Goal: Check status: Check status

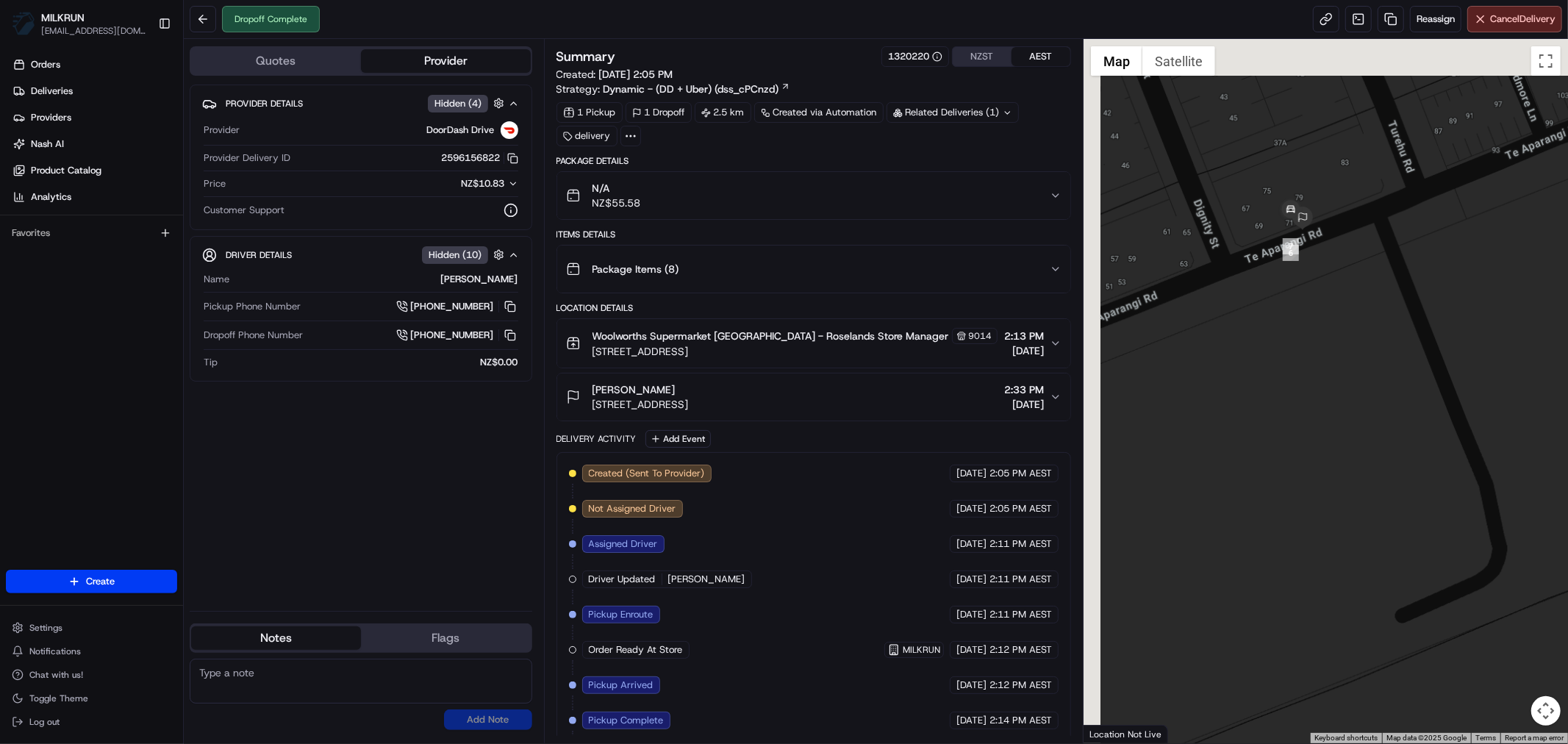
drag, startPoint x: 1326, startPoint y: 206, endPoint x: 1348, endPoint y: 357, distance: 152.6
click at [1356, 357] on div at bounding box center [1325, 391] width 484 height 704
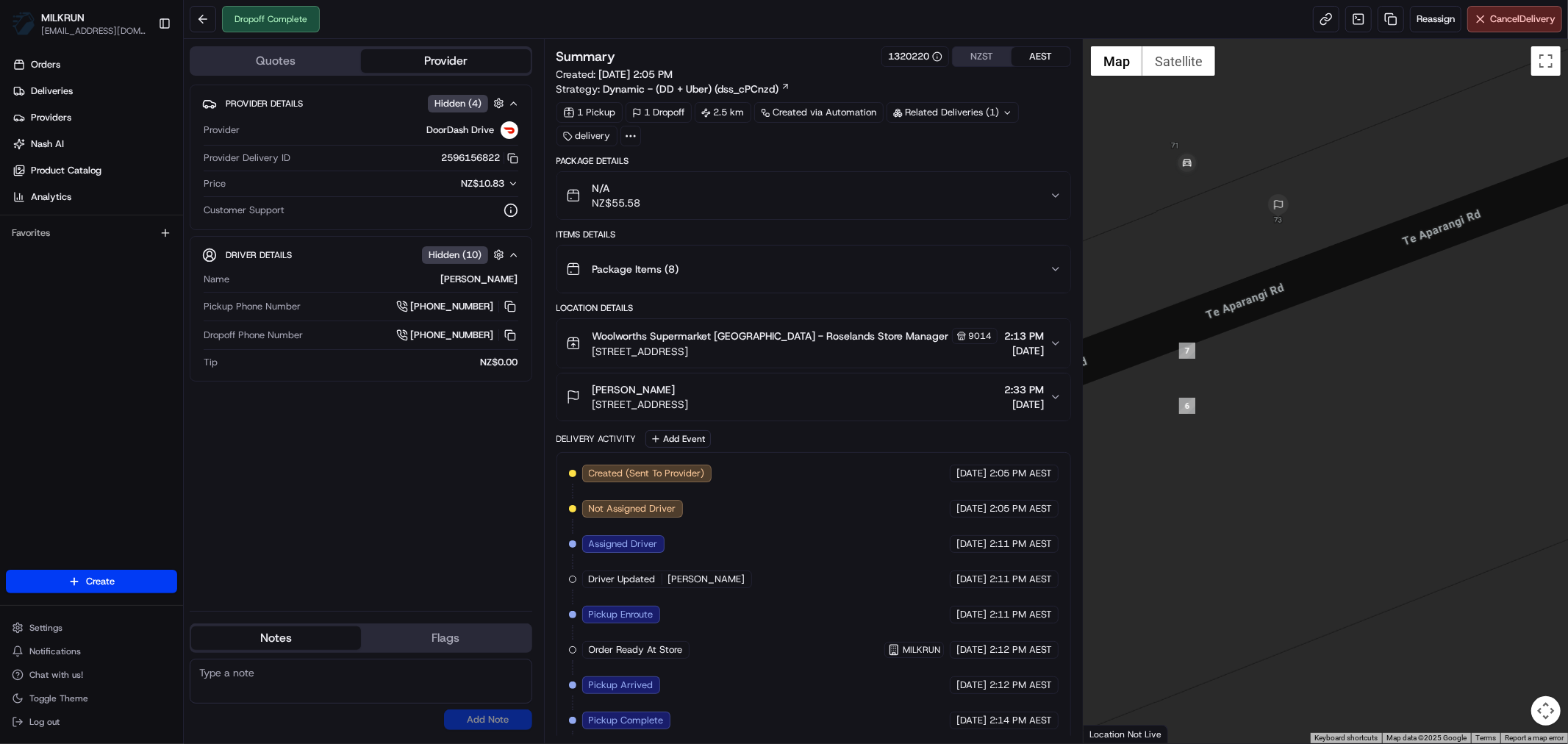
drag, startPoint x: 1335, startPoint y: 338, endPoint x: 1357, endPoint y: 423, distance: 87.8
click at [1357, 423] on div at bounding box center [1325, 391] width 484 height 704
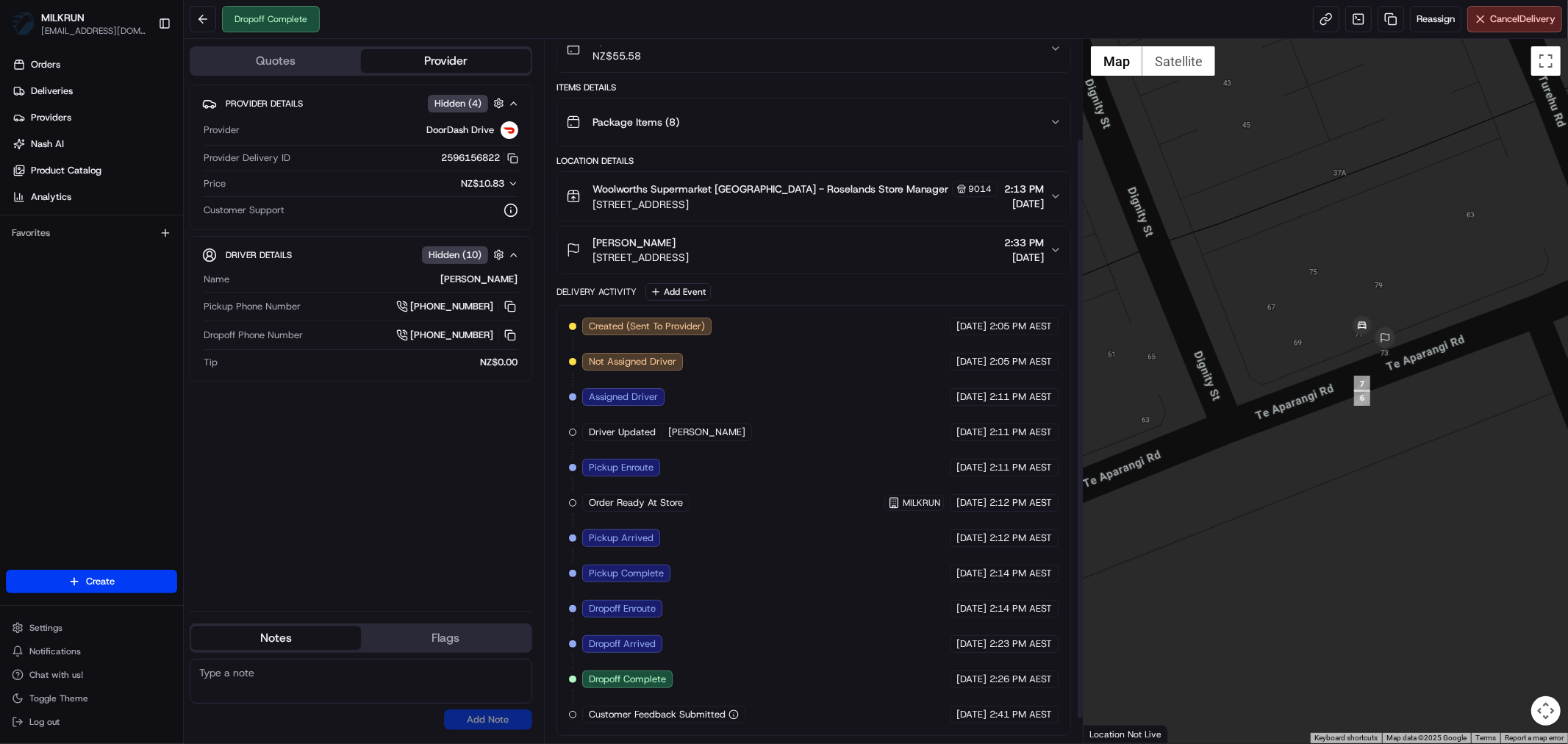
scroll to position [150, 0]
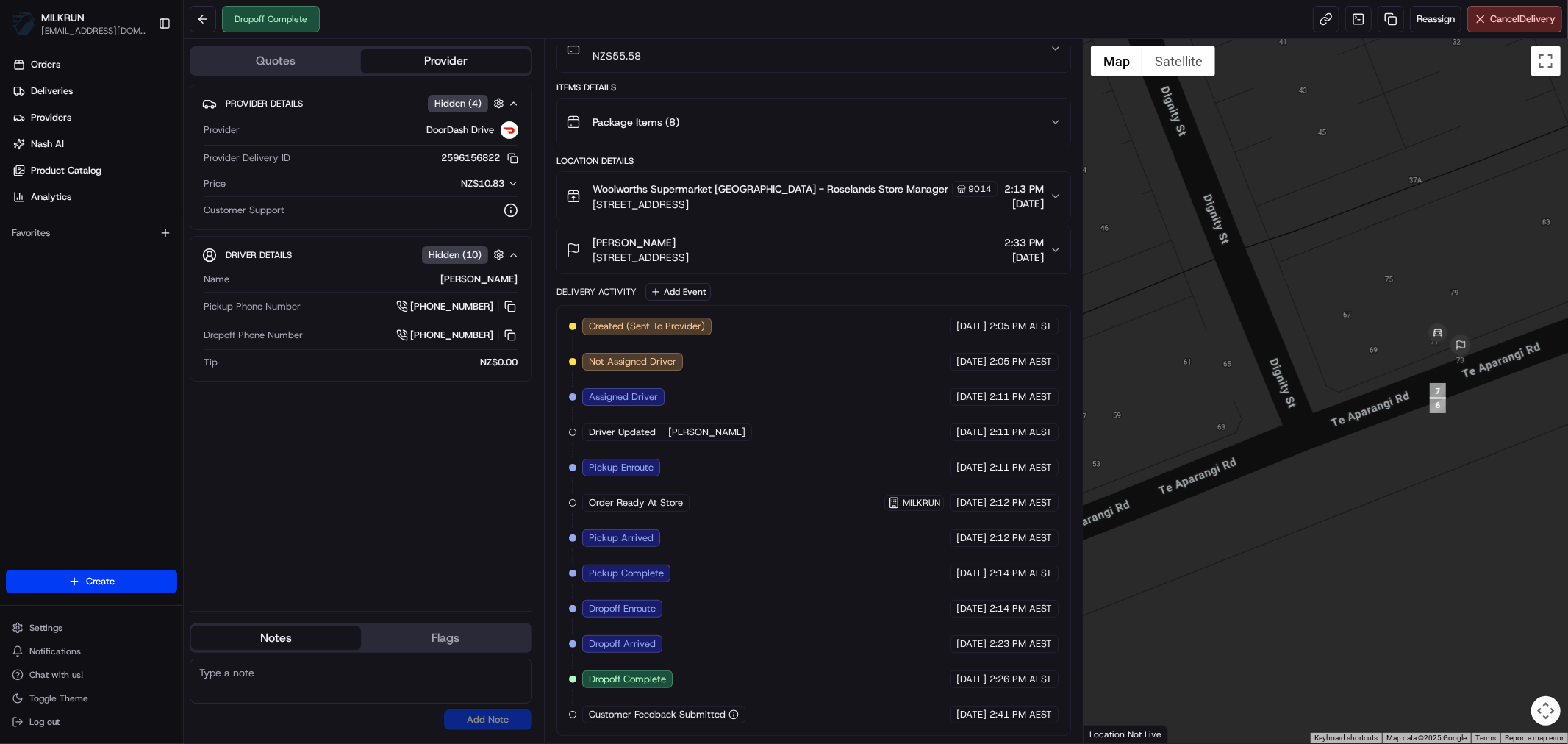
click at [1055, 247] on icon "button" at bounding box center [1055, 250] width 12 height 12
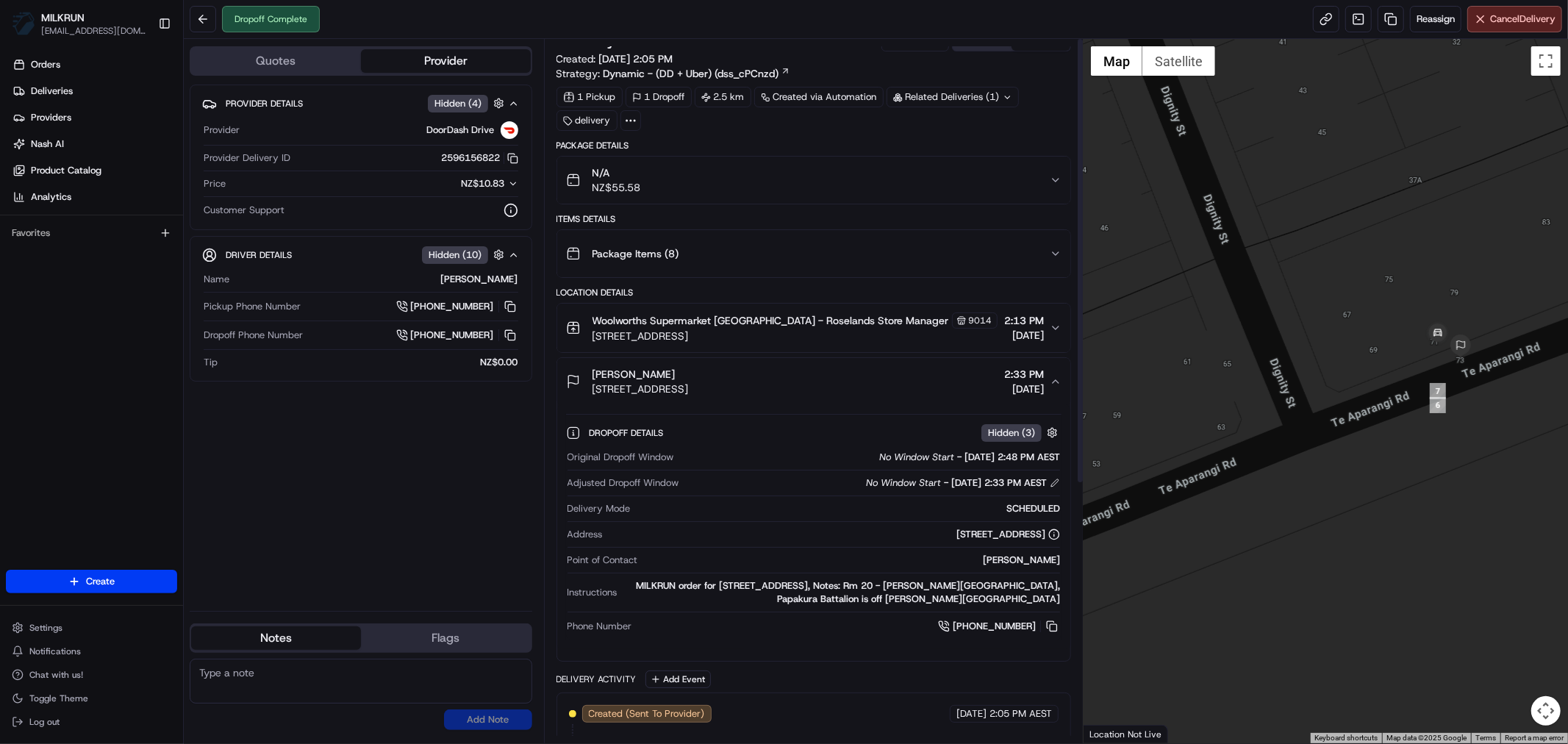
scroll to position [0, 0]
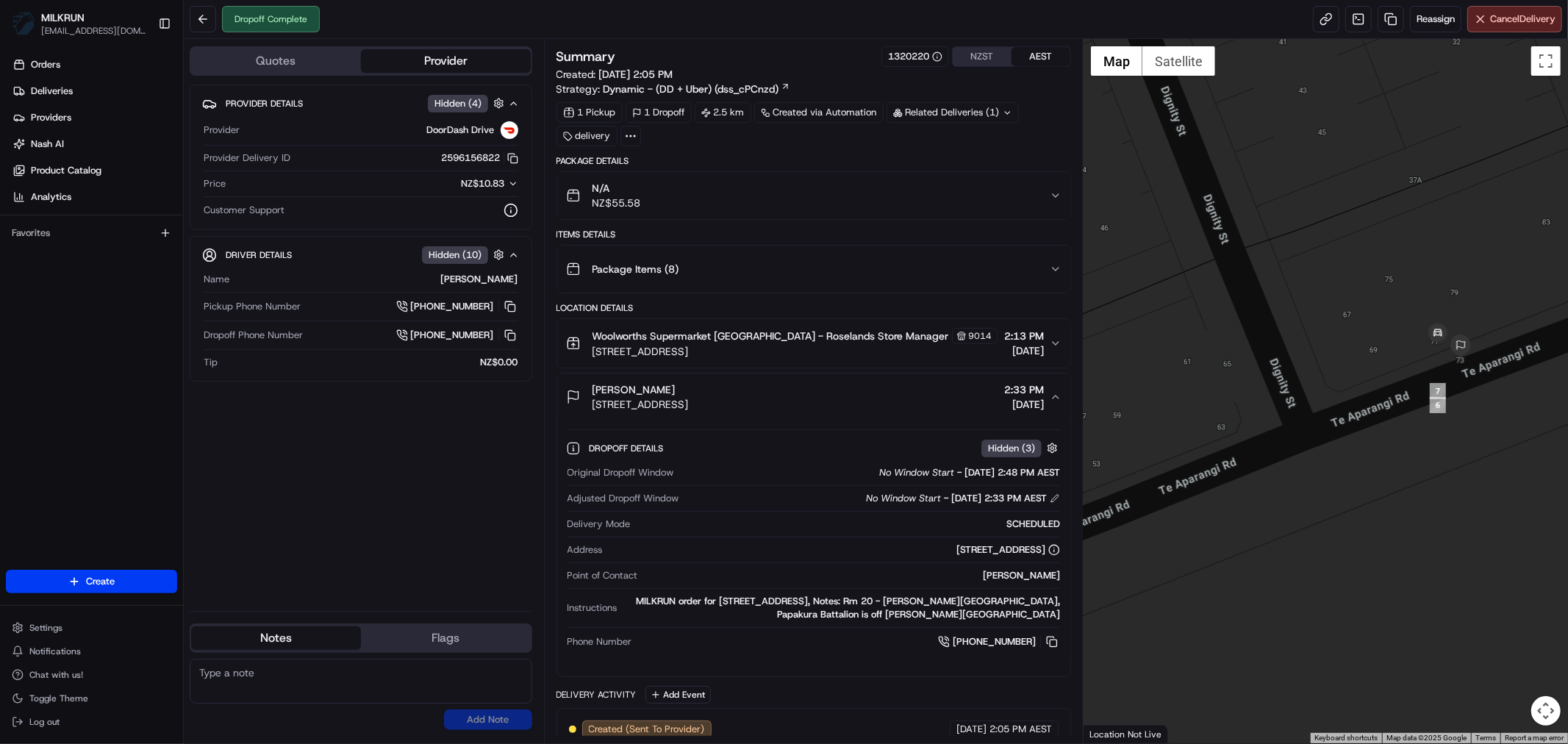
click at [1049, 189] on button "N/A NZ$55.58" at bounding box center [813, 196] width 513 height 47
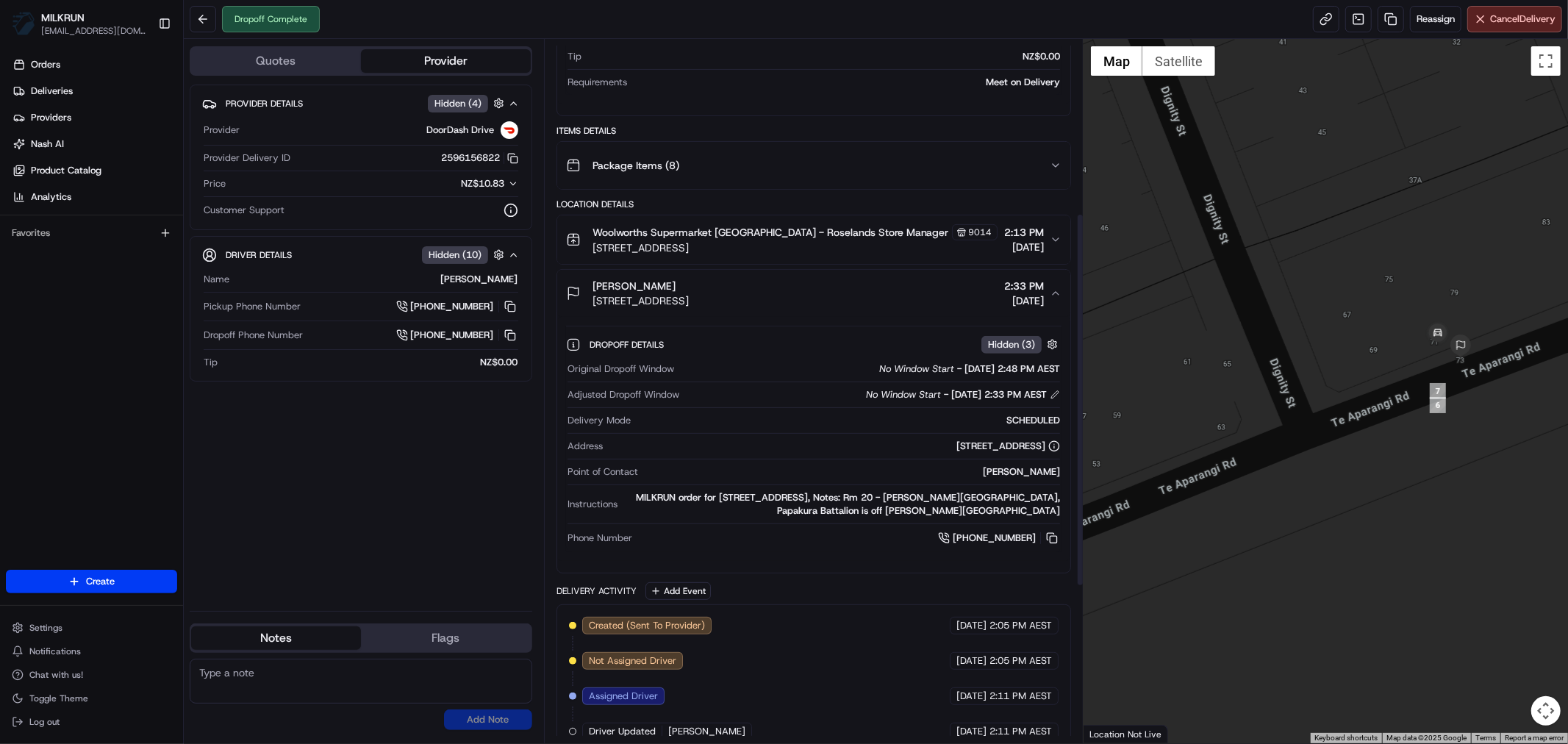
scroll to position [327, 0]
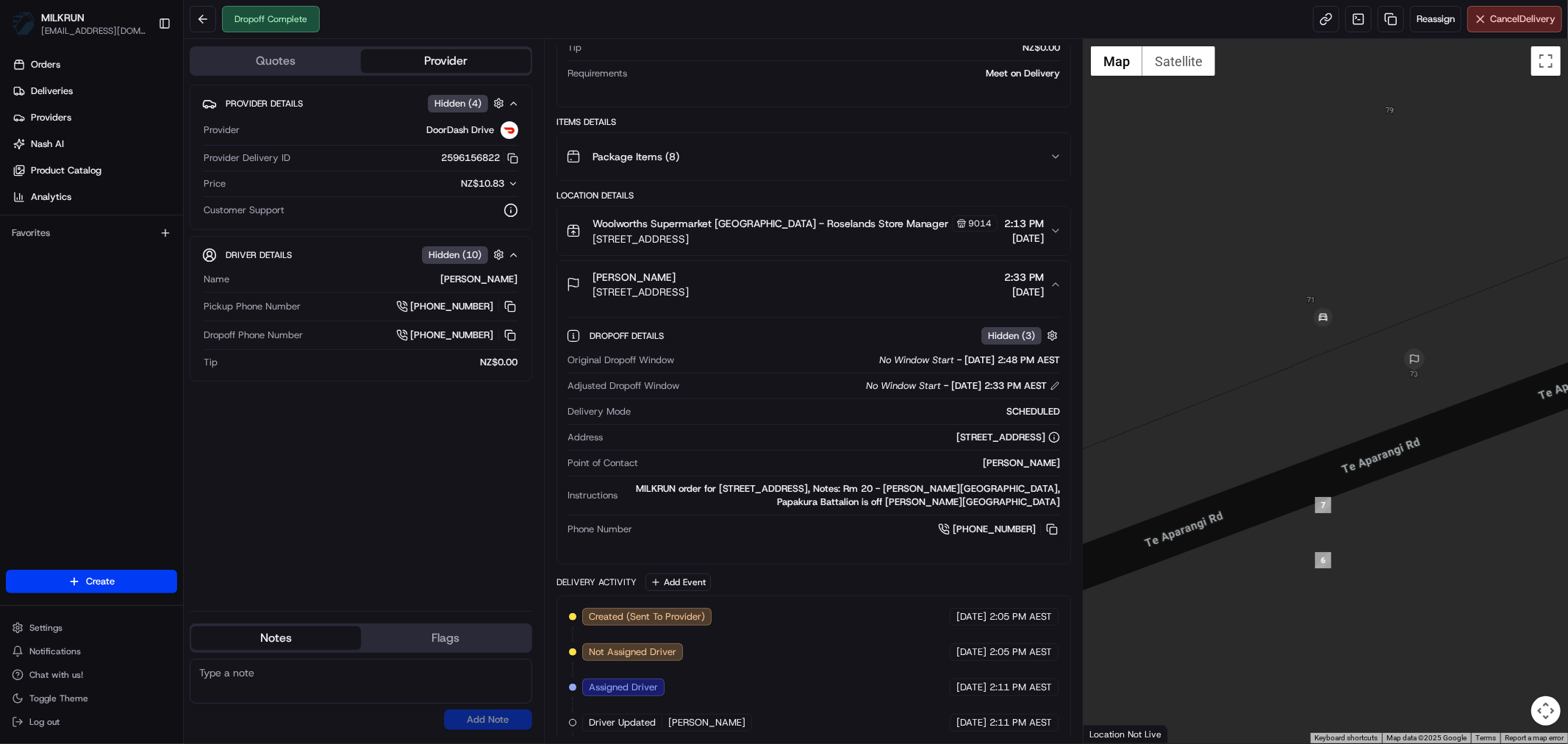
drag, startPoint x: 1368, startPoint y: 343, endPoint x: 1380, endPoint y: 460, distance: 117.6
click at [1380, 460] on div at bounding box center [1325, 391] width 484 height 704
drag, startPoint x: 1391, startPoint y: 449, endPoint x: 1297, endPoint y: 481, distance: 99.3
click at [1297, 481] on div at bounding box center [1325, 391] width 484 height 704
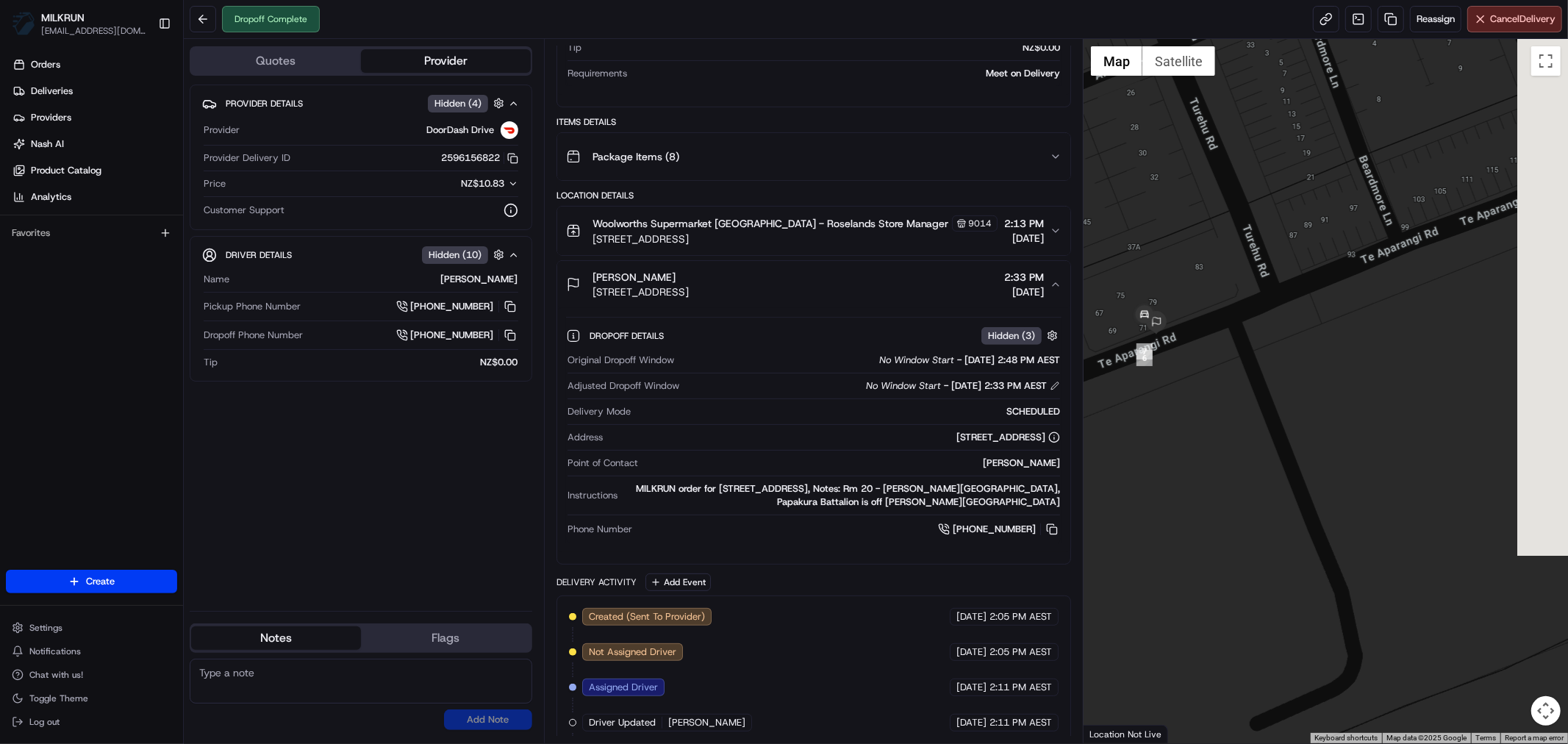
drag, startPoint x: 1238, startPoint y: 507, endPoint x: 1291, endPoint y: 434, distance: 90.2
click at [1122, 473] on div at bounding box center [1325, 391] width 484 height 704
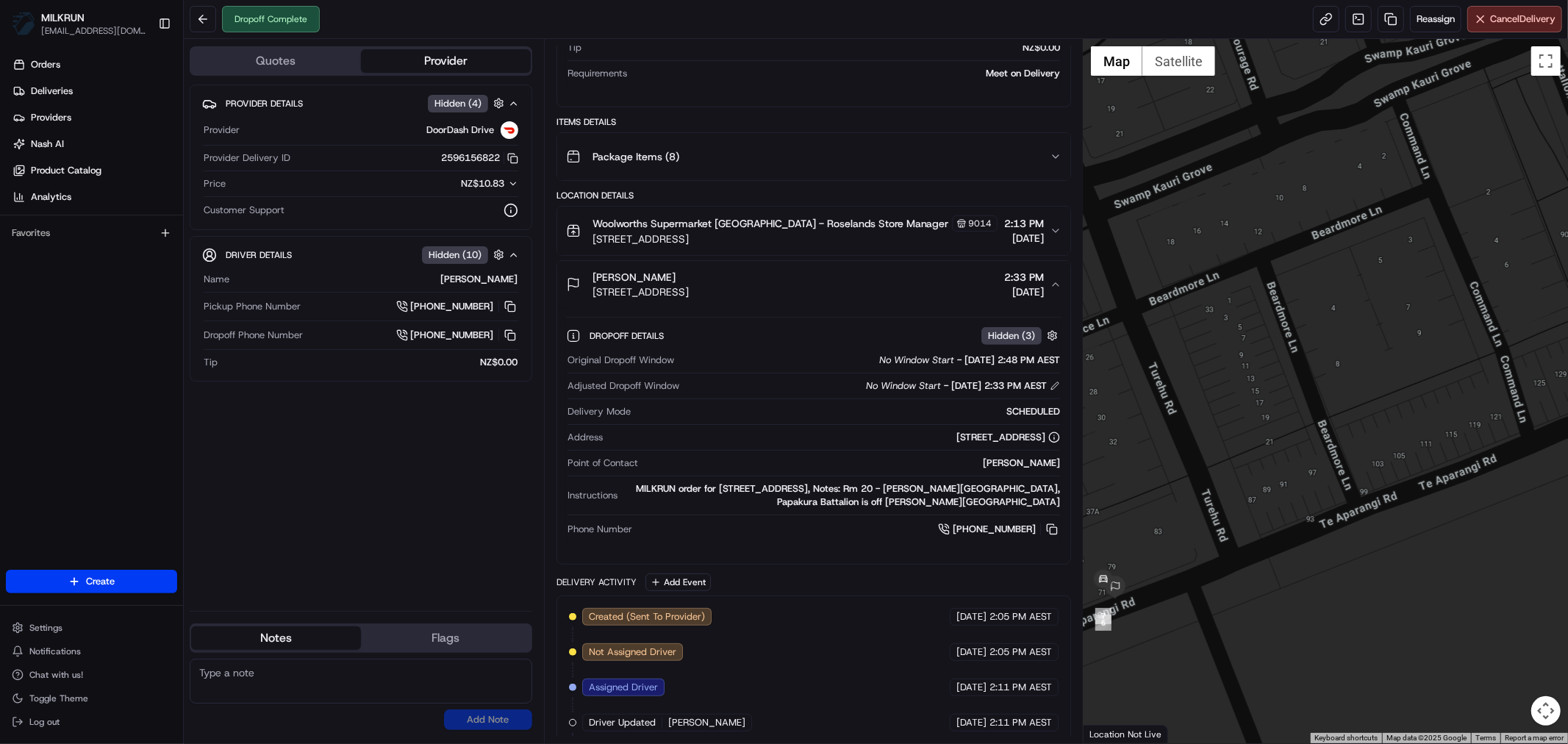
drag, startPoint x: 1341, startPoint y: 442, endPoint x: 1357, endPoint y: 545, distance: 104.2
click at [1357, 545] on div at bounding box center [1325, 391] width 484 height 704
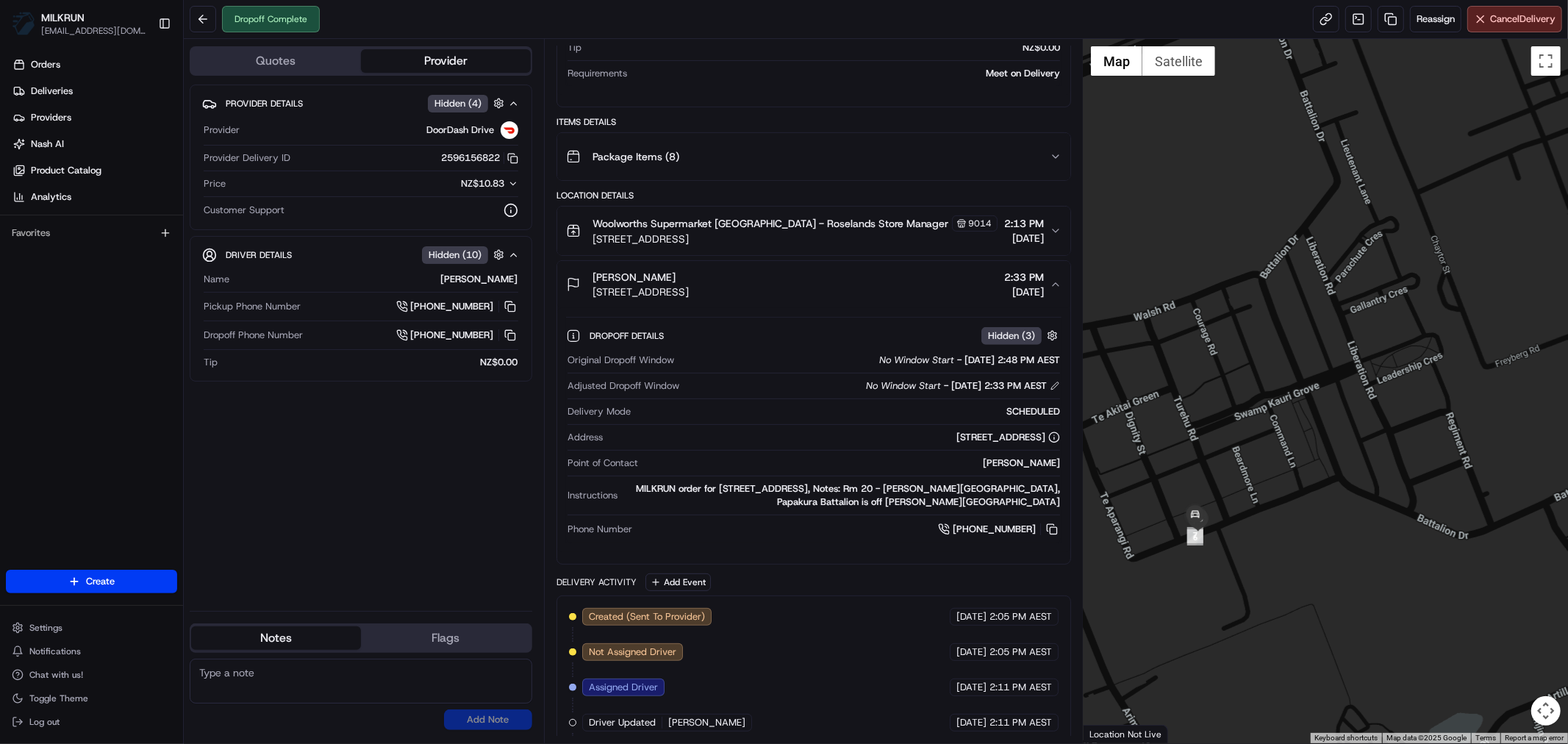
drag, startPoint x: 1466, startPoint y: 577, endPoint x: 1371, endPoint y: 574, distance: 95.0
click at [1371, 574] on div at bounding box center [1325, 391] width 484 height 704
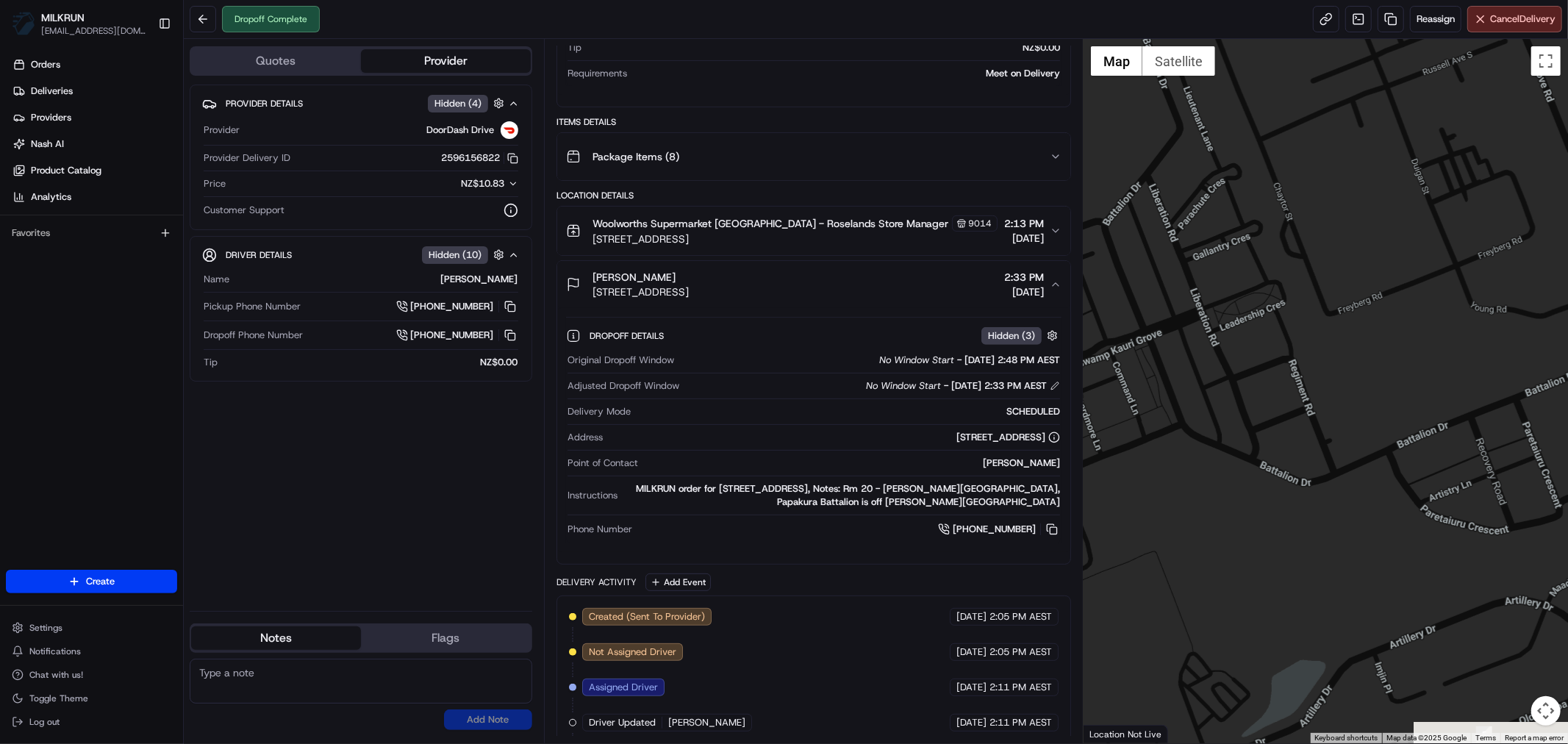
drag, startPoint x: 1317, startPoint y: 561, endPoint x: 1157, endPoint y: 507, distance: 168.9
click at [1157, 507] on div at bounding box center [1325, 391] width 484 height 704
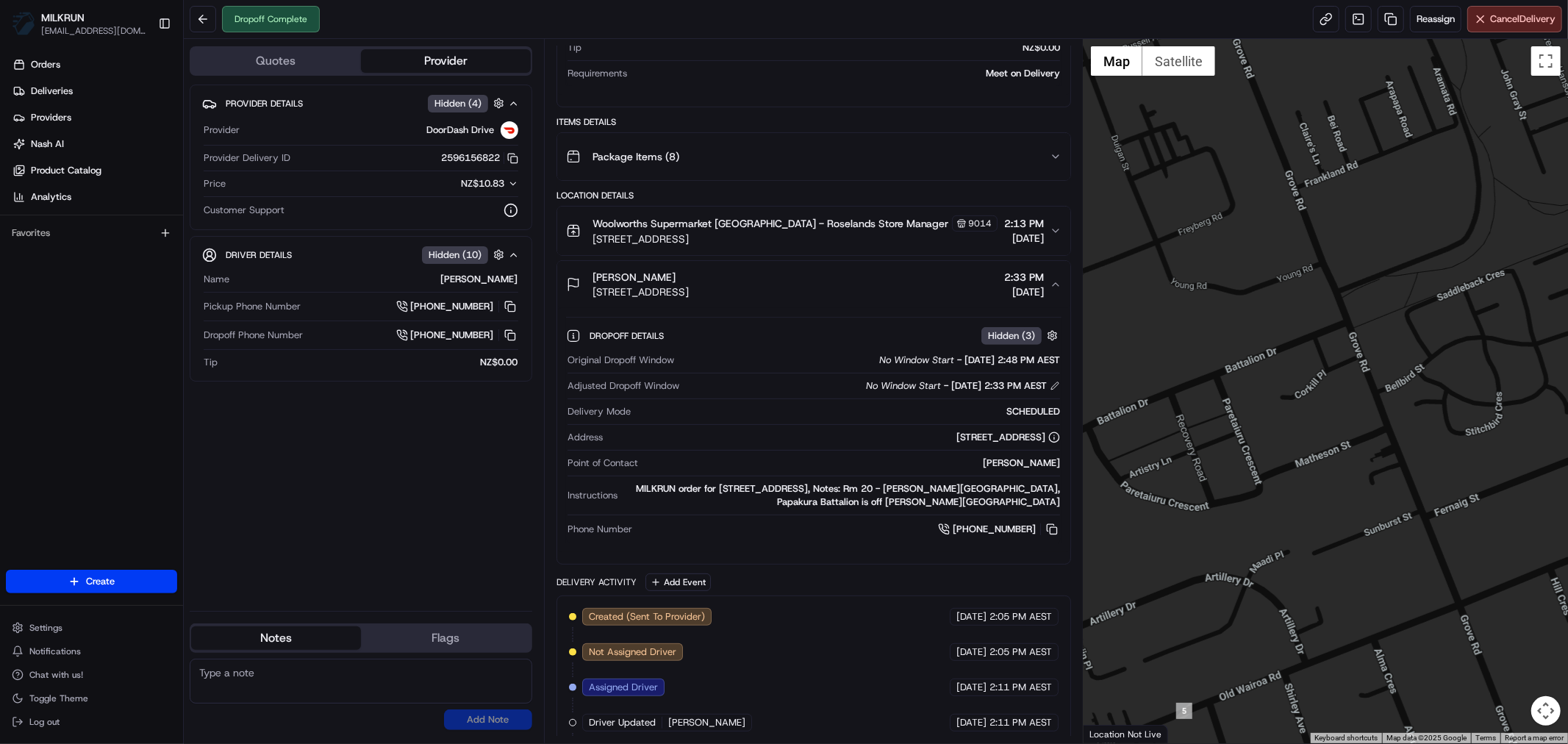
drag, startPoint x: 1401, startPoint y: 563, endPoint x: 1133, endPoint y: 541, distance: 268.9
click at [1106, 541] on div at bounding box center [1325, 391] width 484 height 704
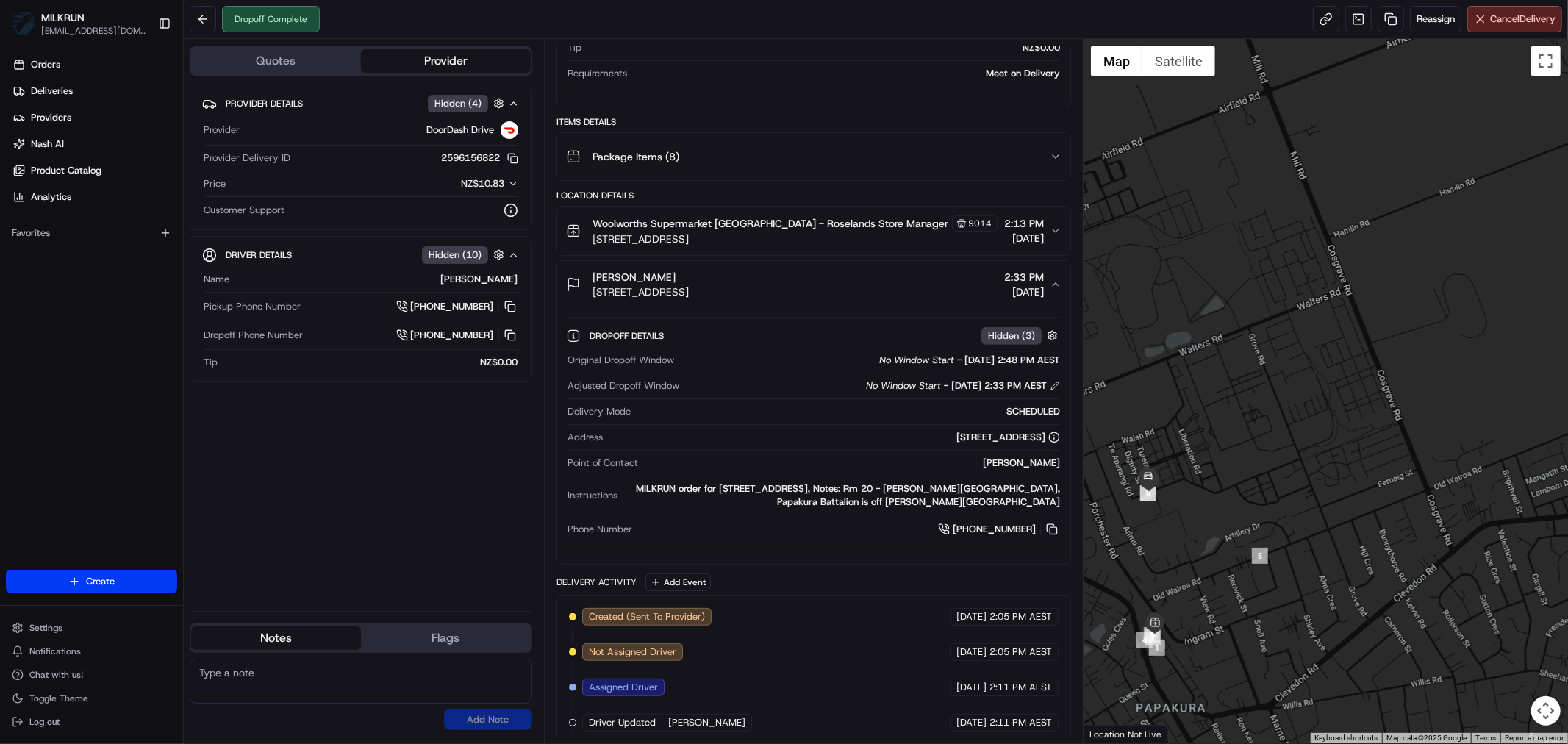
drag, startPoint x: 1252, startPoint y: 504, endPoint x: 1286, endPoint y: 476, distance: 44.0
click at [1286, 476] on div at bounding box center [1325, 391] width 484 height 704
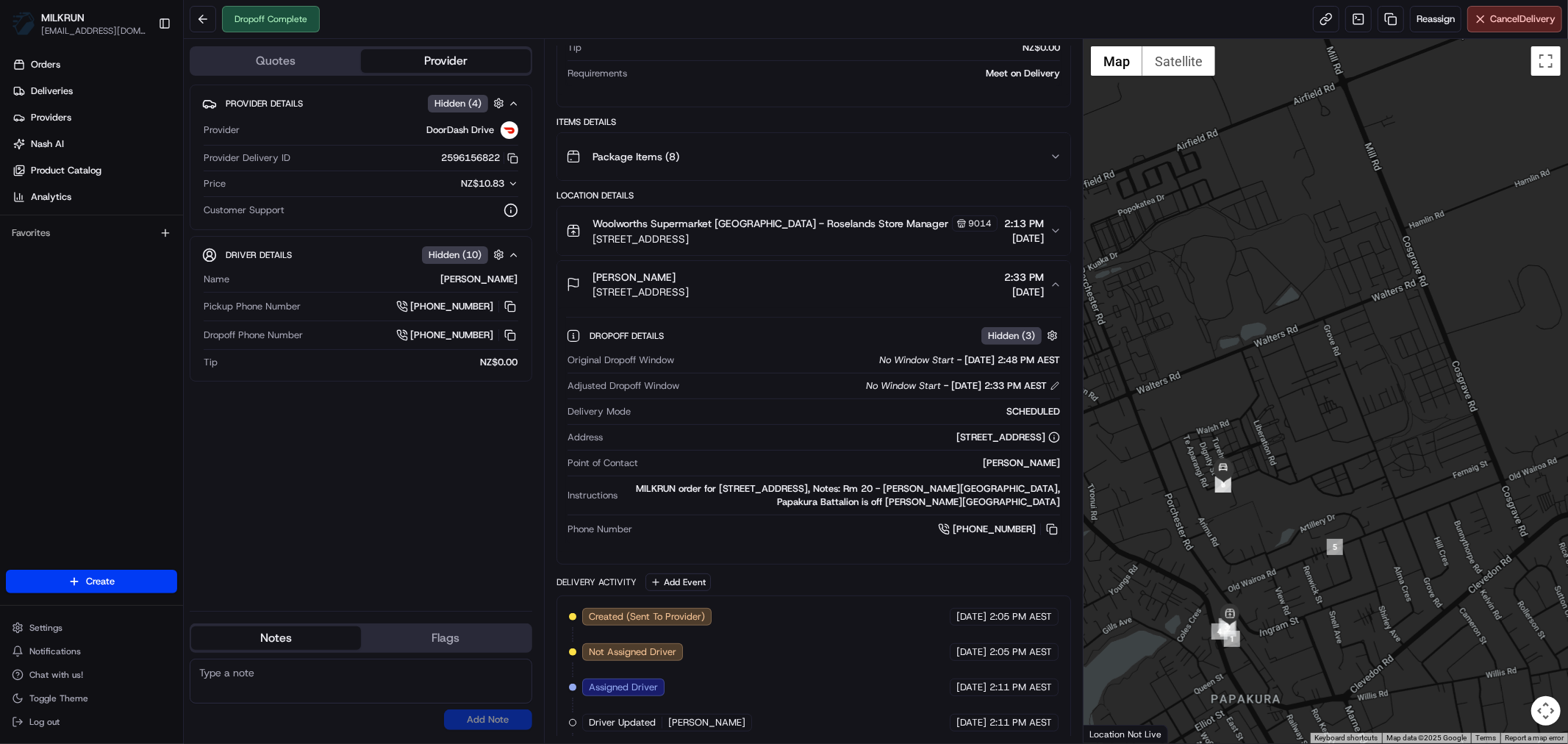
drag, startPoint x: 1219, startPoint y: 383, endPoint x: 1299, endPoint y: 384, distance: 80.0
click at [1297, 374] on div at bounding box center [1325, 391] width 484 height 704
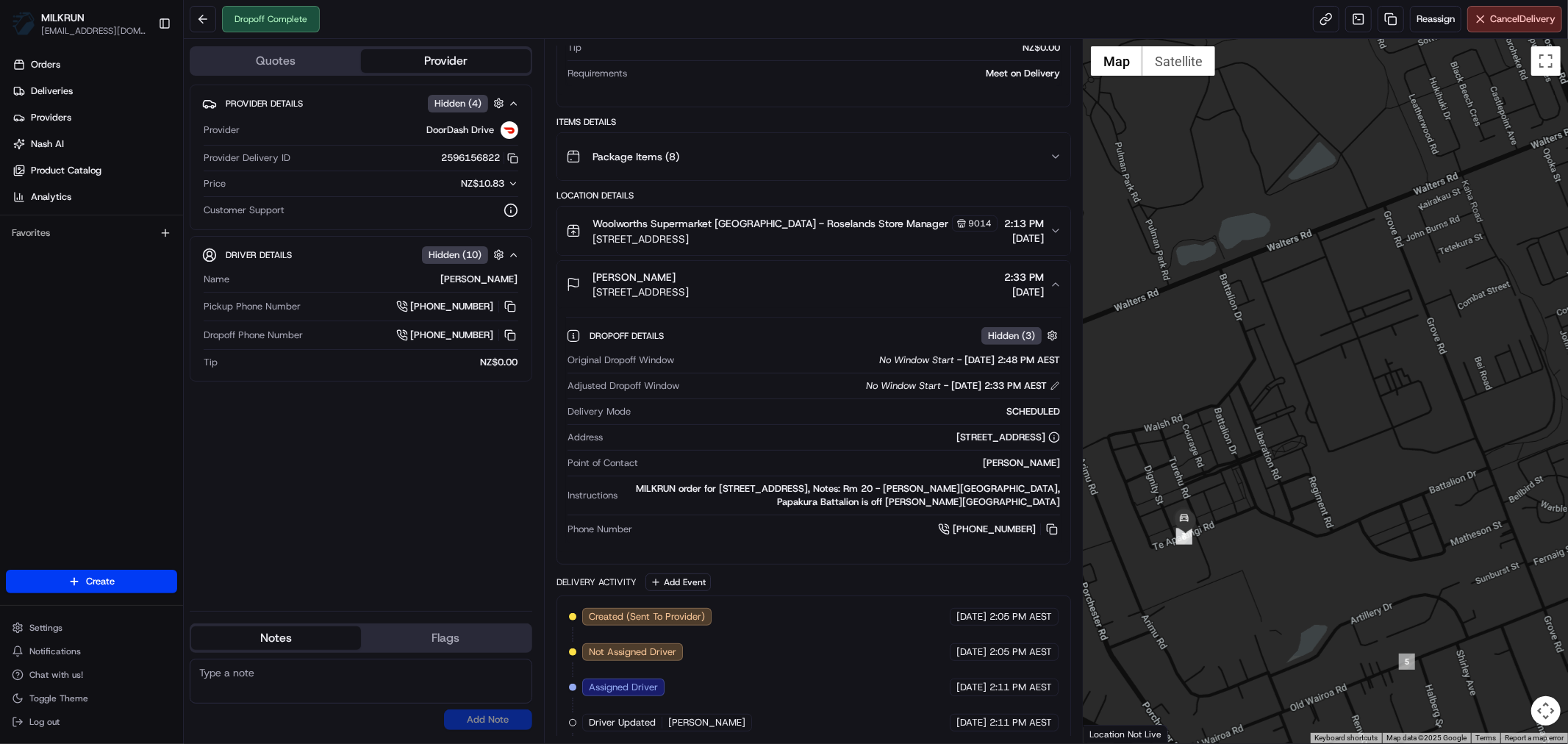
drag, startPoint x: 1247, startPoint y: 485, endPoint x: 1252, endPoint y: 531, distance: 46.3
click at [1251, 532] on div at bounding box center [1325, 391] width 484 height 704
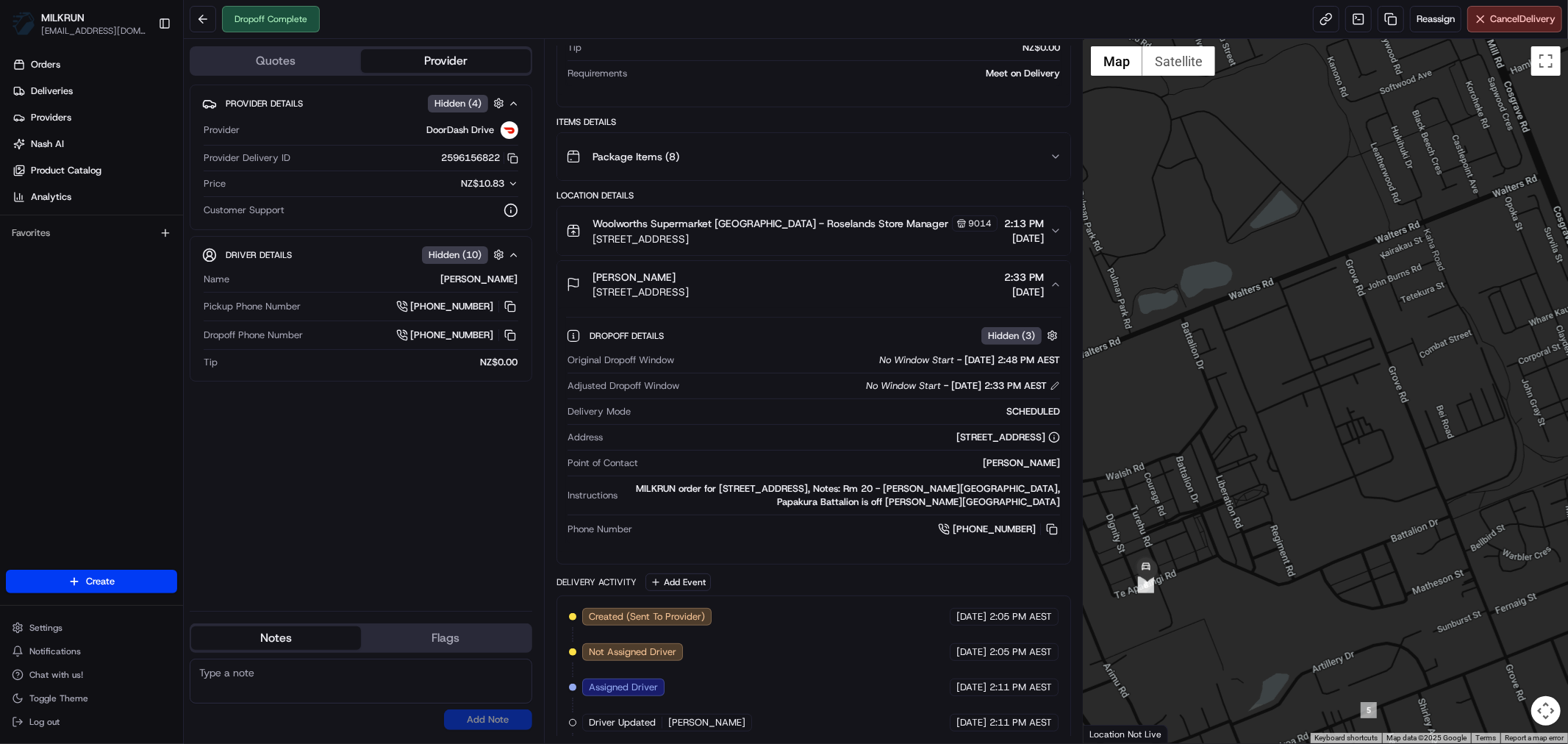
drag, startPoint x: 1408, startPoint y: 439, endPoint x: 1388, endPoint y: 472, distance: 38.6
click at [1388, 472] on div at bounding box center [1325, 391] width 484 height 704
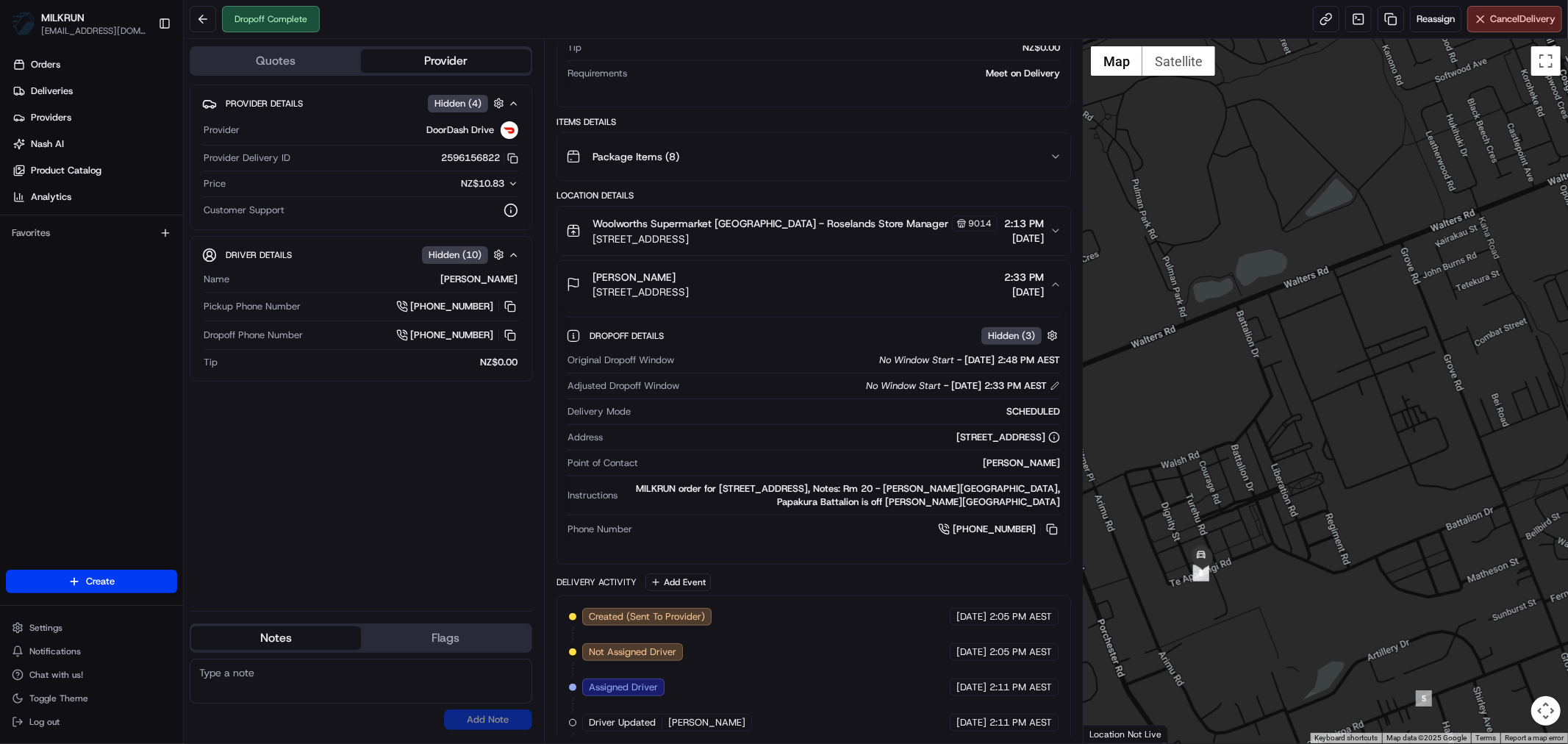
drag, startPoint x: 1238, startPoint y: 460, endPoint x: 1298, endPoint y: 451, distance: 60.7
click at [1298, 451] on div at bounding box center [1325, 391] width 484 height 704
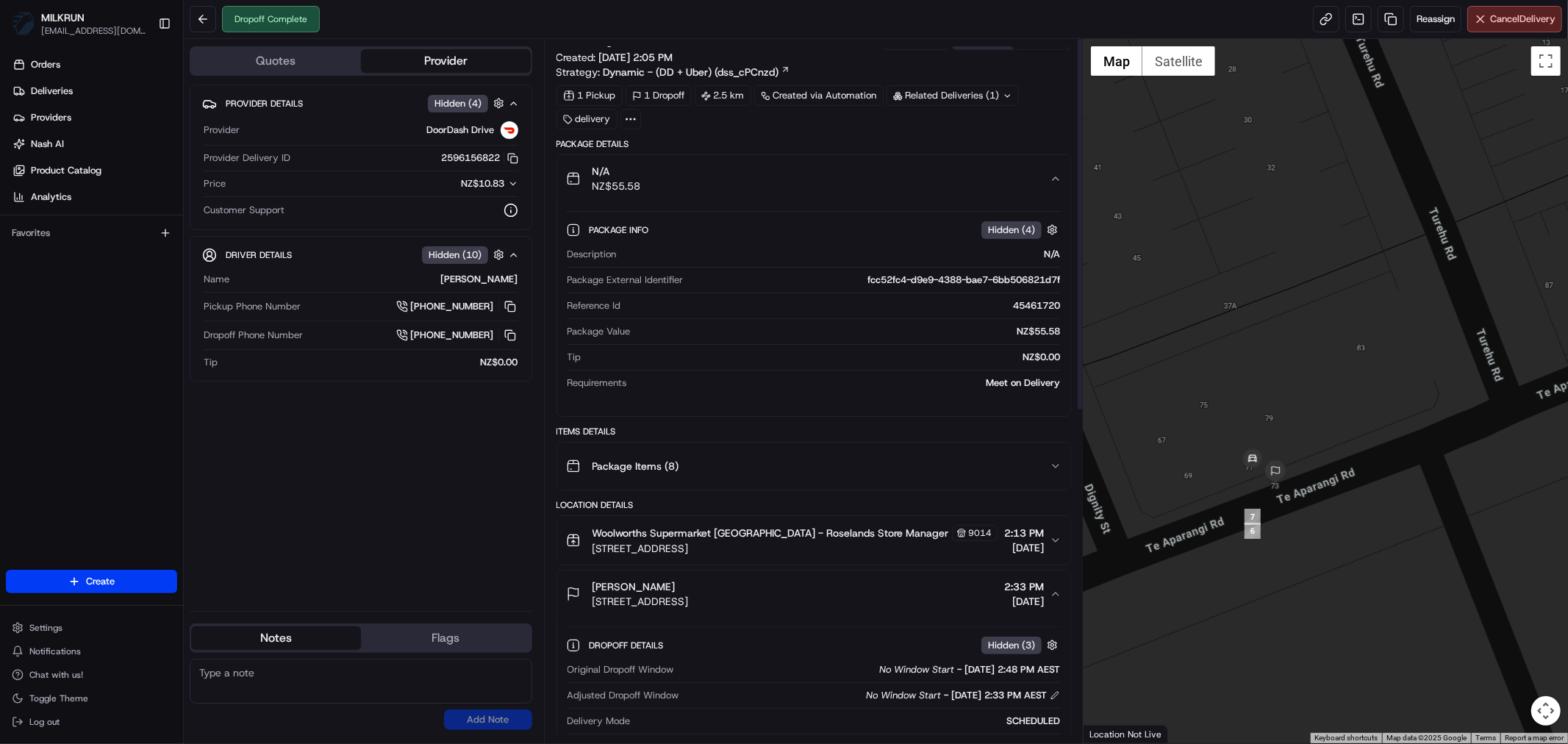
scroll to position [0, 0]
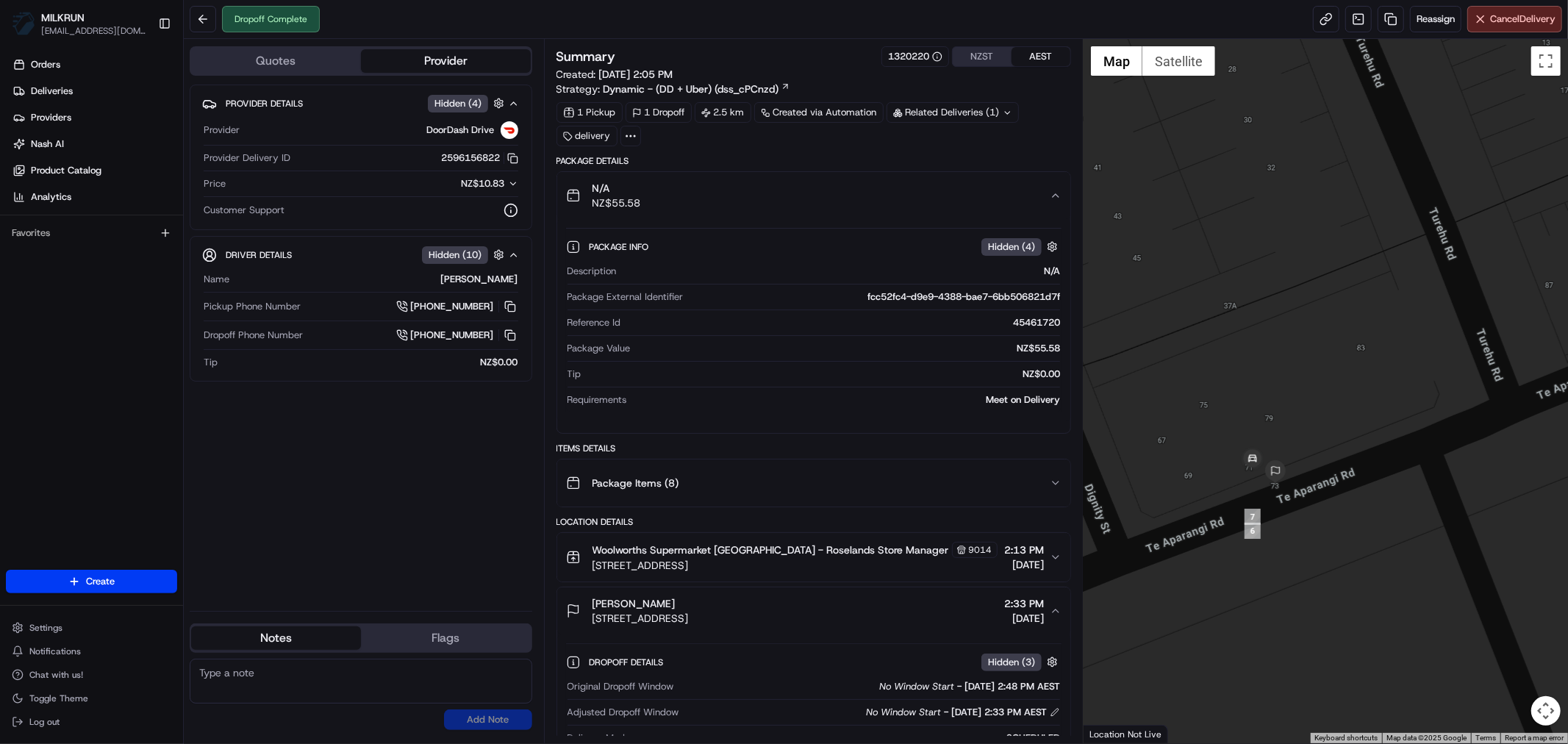
click at [1059, 193] on icon "button" at bounding box center [1055, 196] width 12 height 12
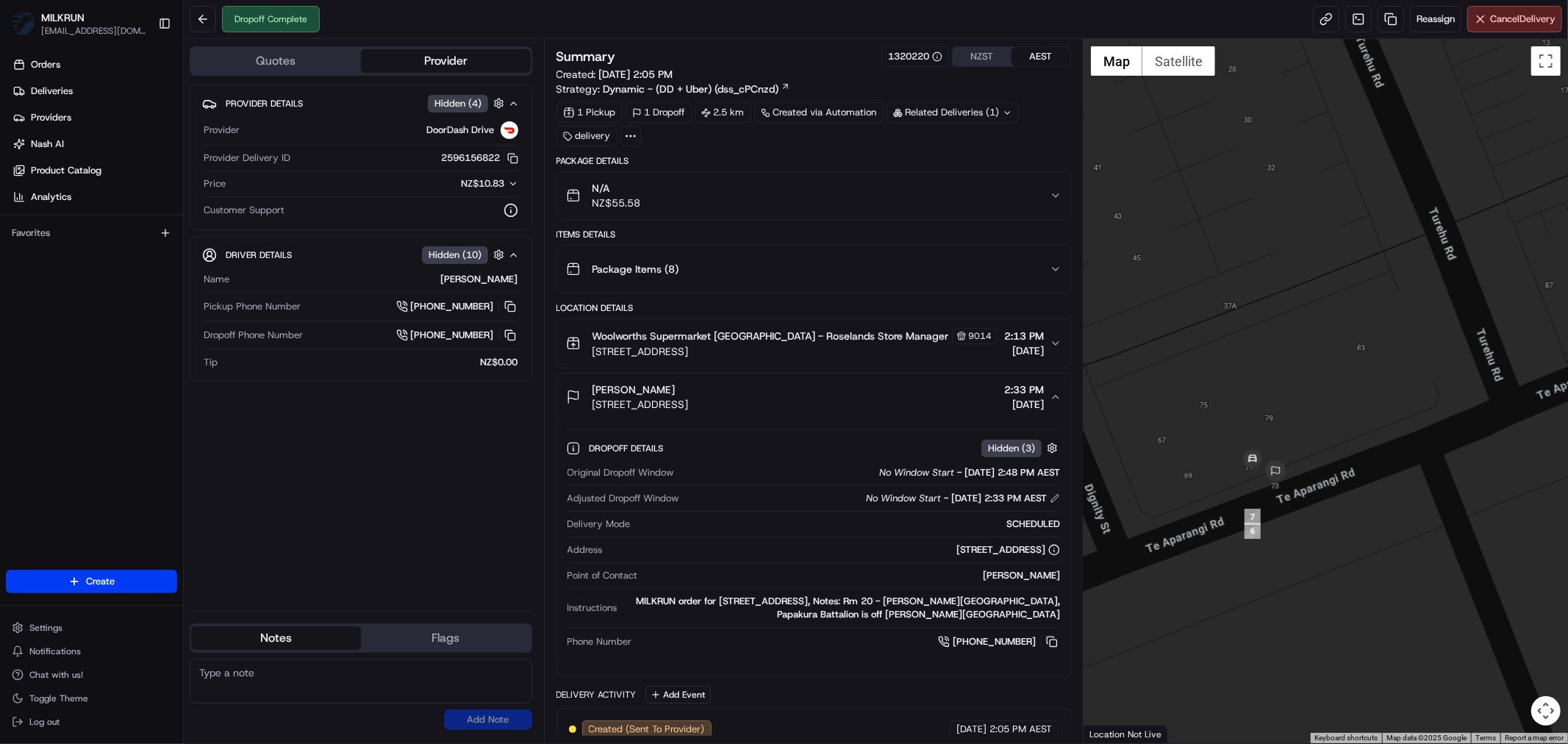
click at [1055, 198] on icon "button" at bounding box center [1055, 196] width 12 height 12
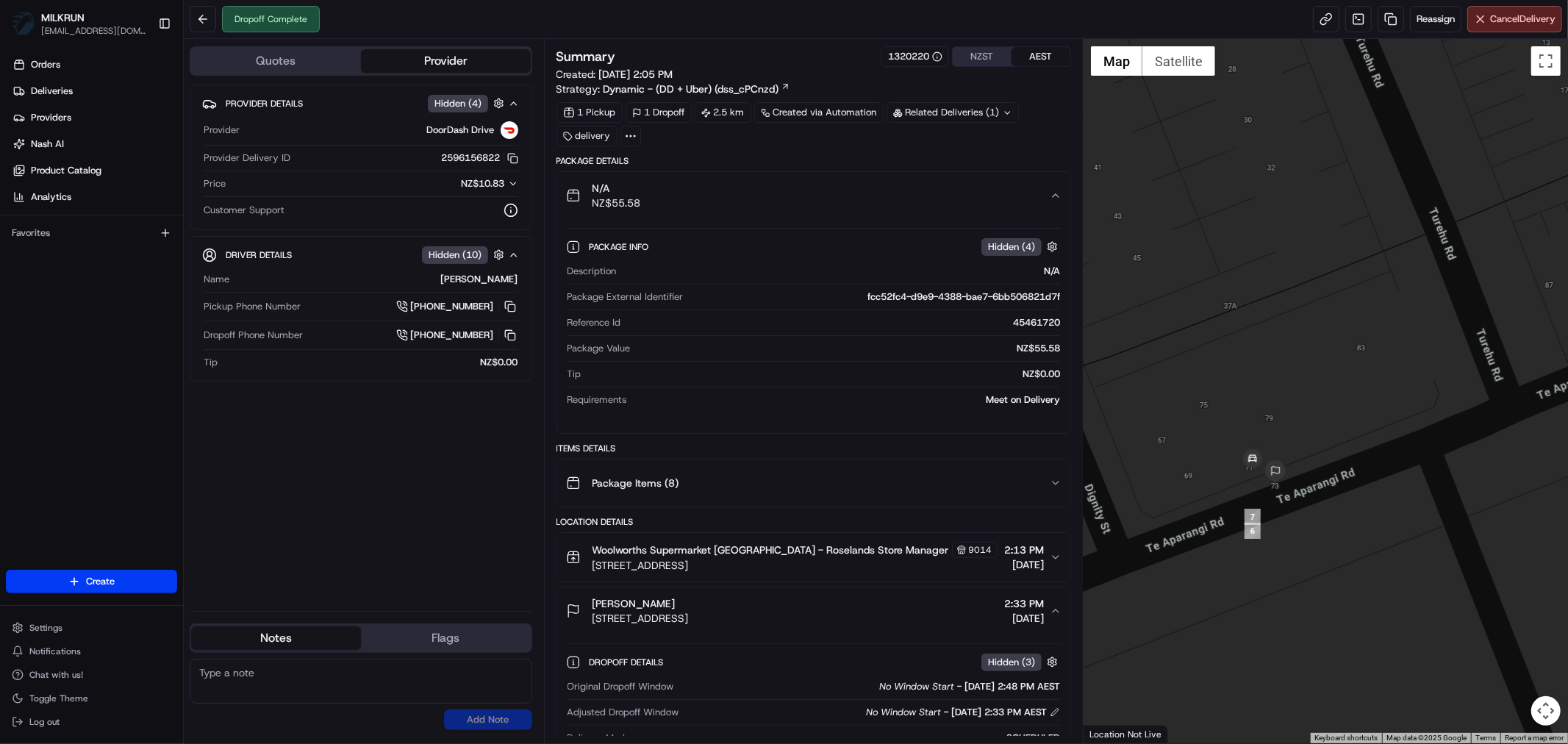
click at [1055, 198] on icon "button" at bounding box center [1055, 196] width 12 height 12
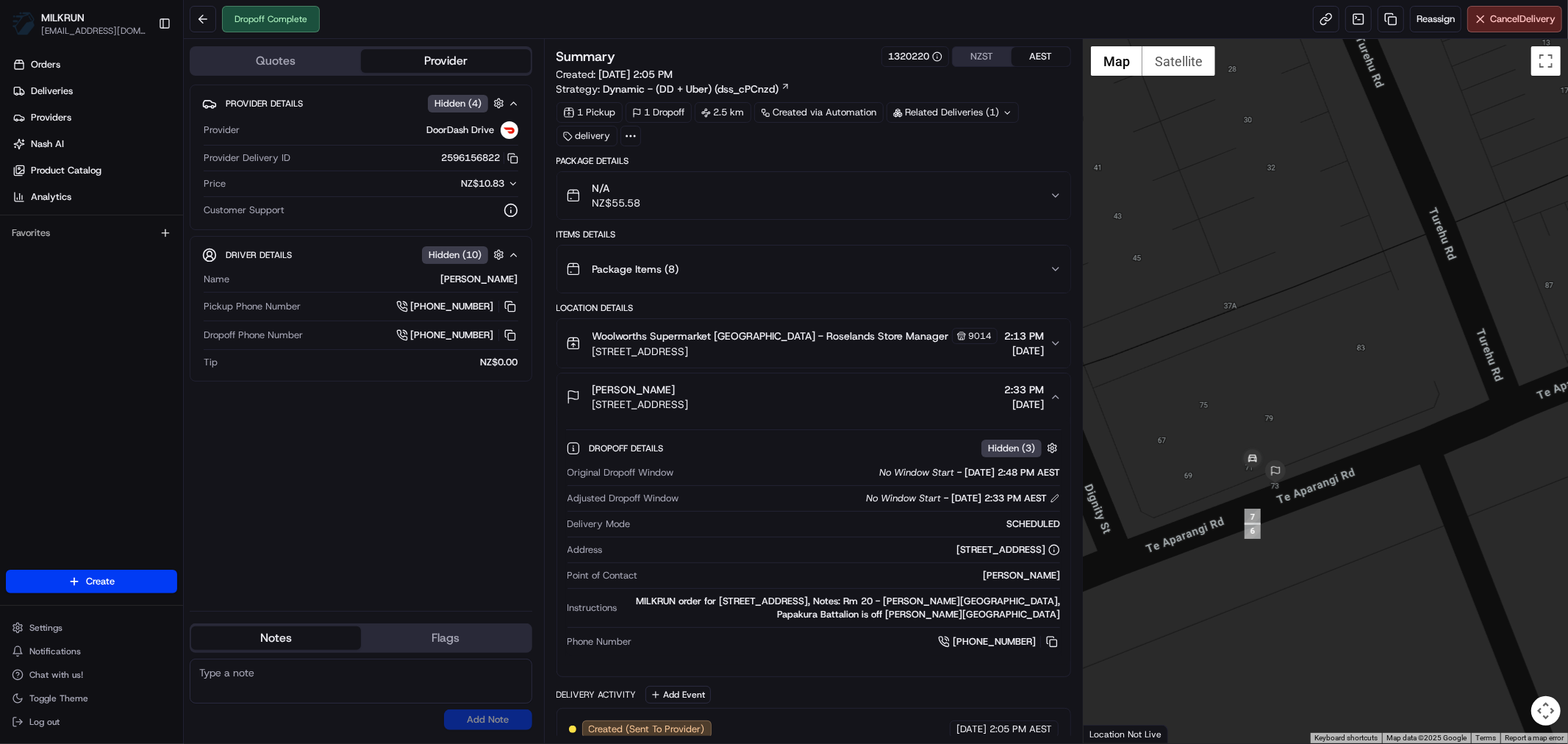
click at [398, 450] on div "Provider Details Hidden ( 4 ) Provider DoorDash Drive Provider Delivery ID 2596…" at bounding box center [361, 342] width 343 height 515
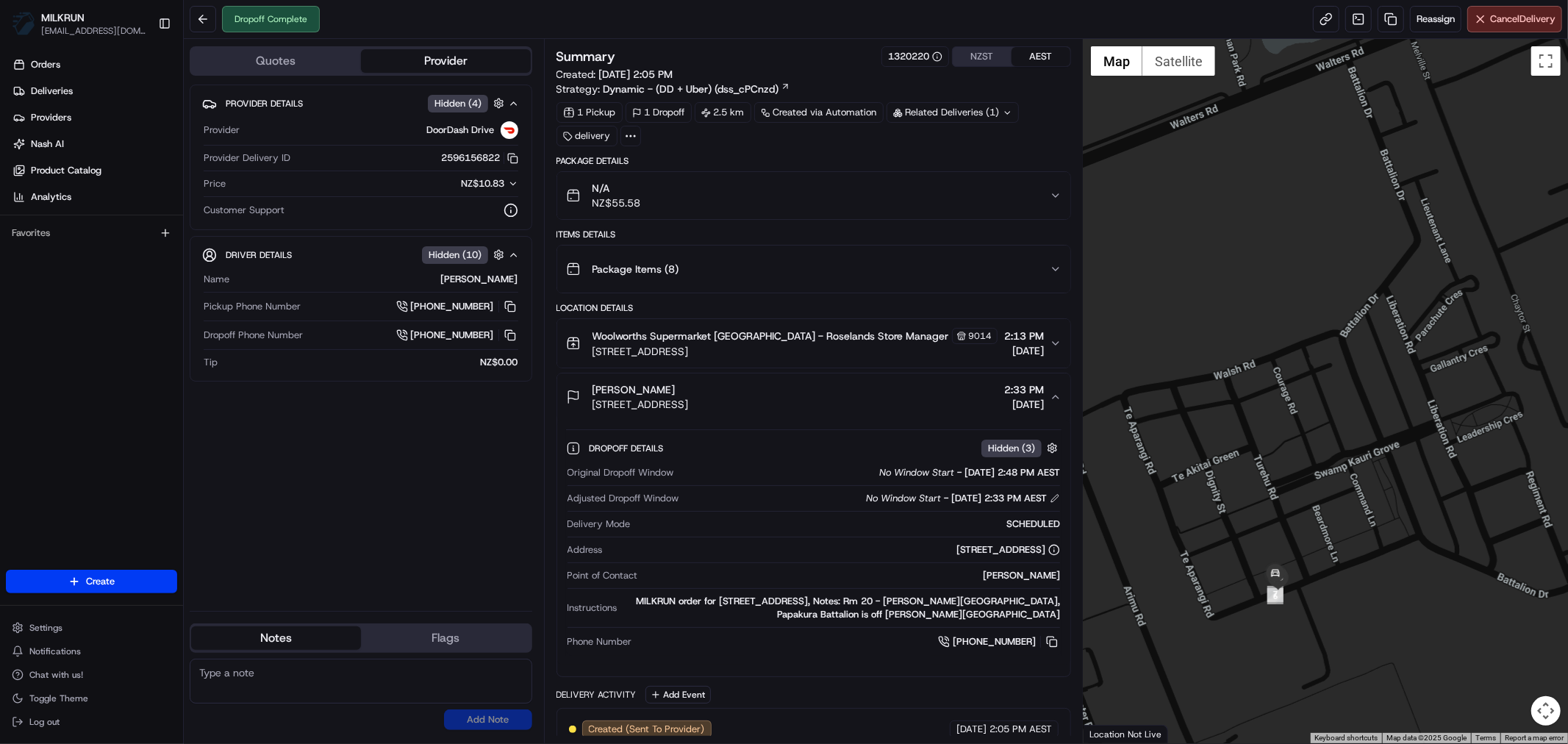
drag, startPoint x: 1429, startPoint y: 318, endPoint x: 1351, endPoint y: 502, distance: 199.8
click at [1351, 502] on div at bounding box center [1325, 391] width 484 height 704
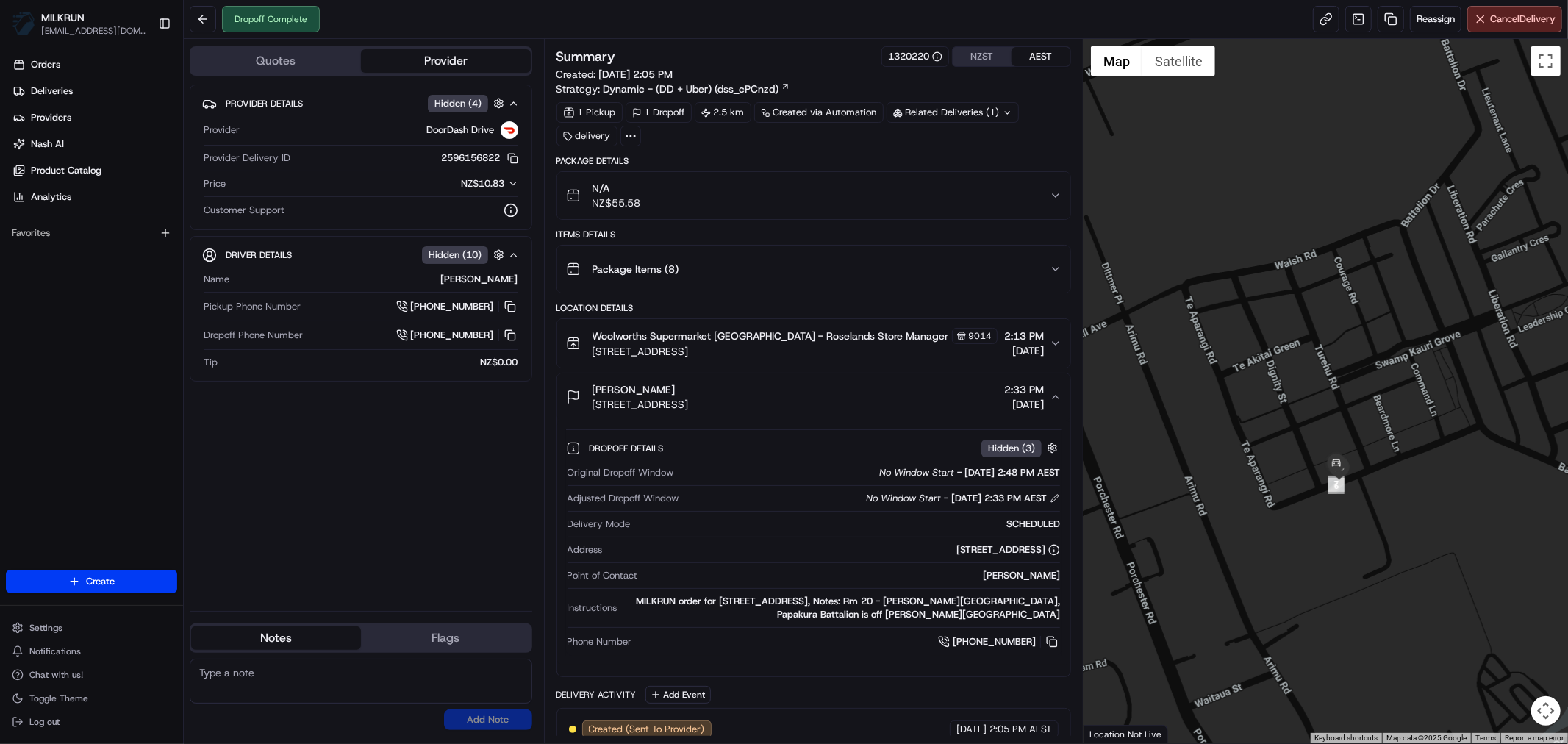
drag, startPoint x: 1305, startPoint y: 522, endPoint x: 1365, endPoint y: 413, distance: 124.4
click at [1365, 413] on div at bounding box center [1325, 391] width 484 height 704
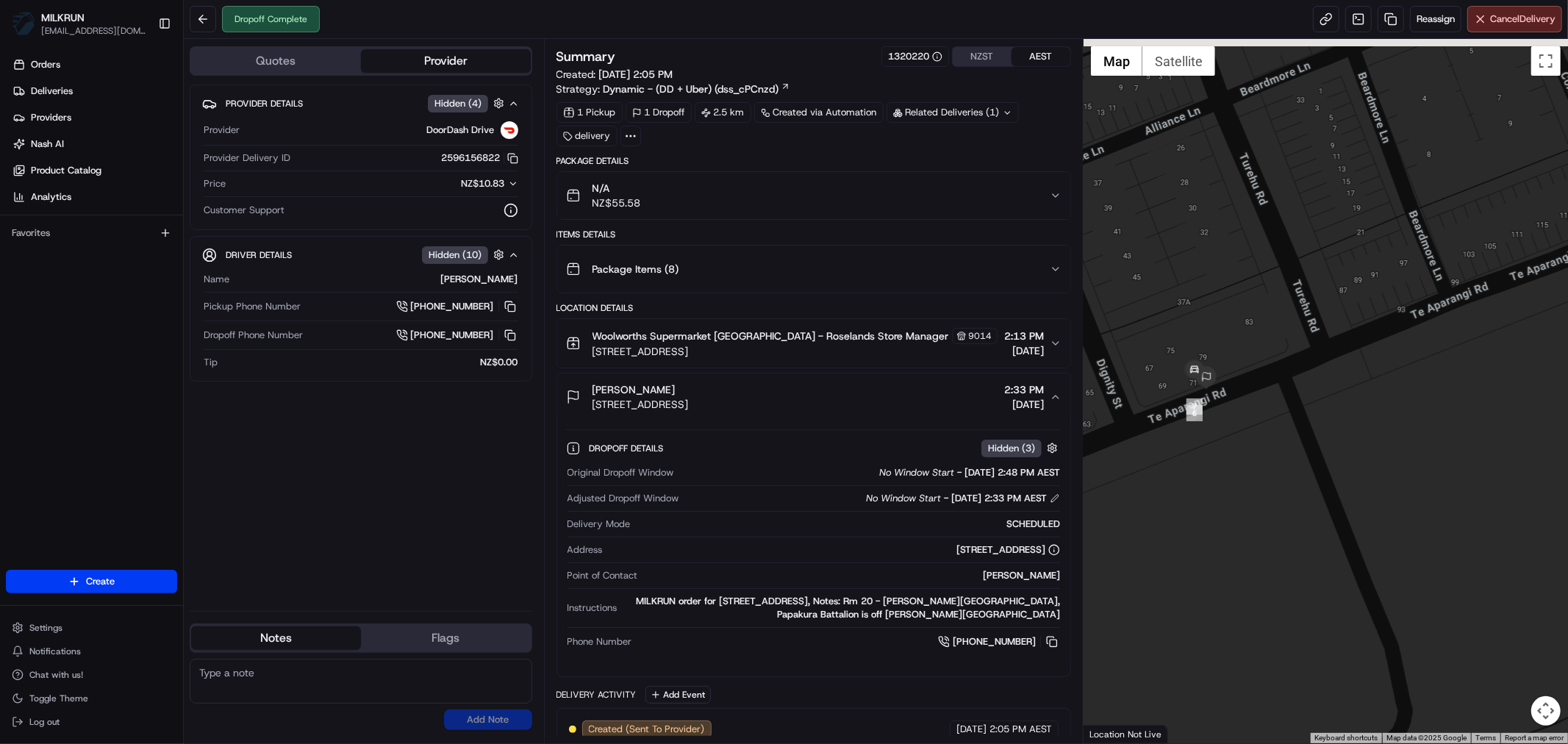
drag, startPoint x: 1302, startPoint y: 401, endPoint x: 1387, endPoint y: 489, distance: 122.3
click at [1387, 489] on div at bounding box center [1325, 391] width 484 height 704
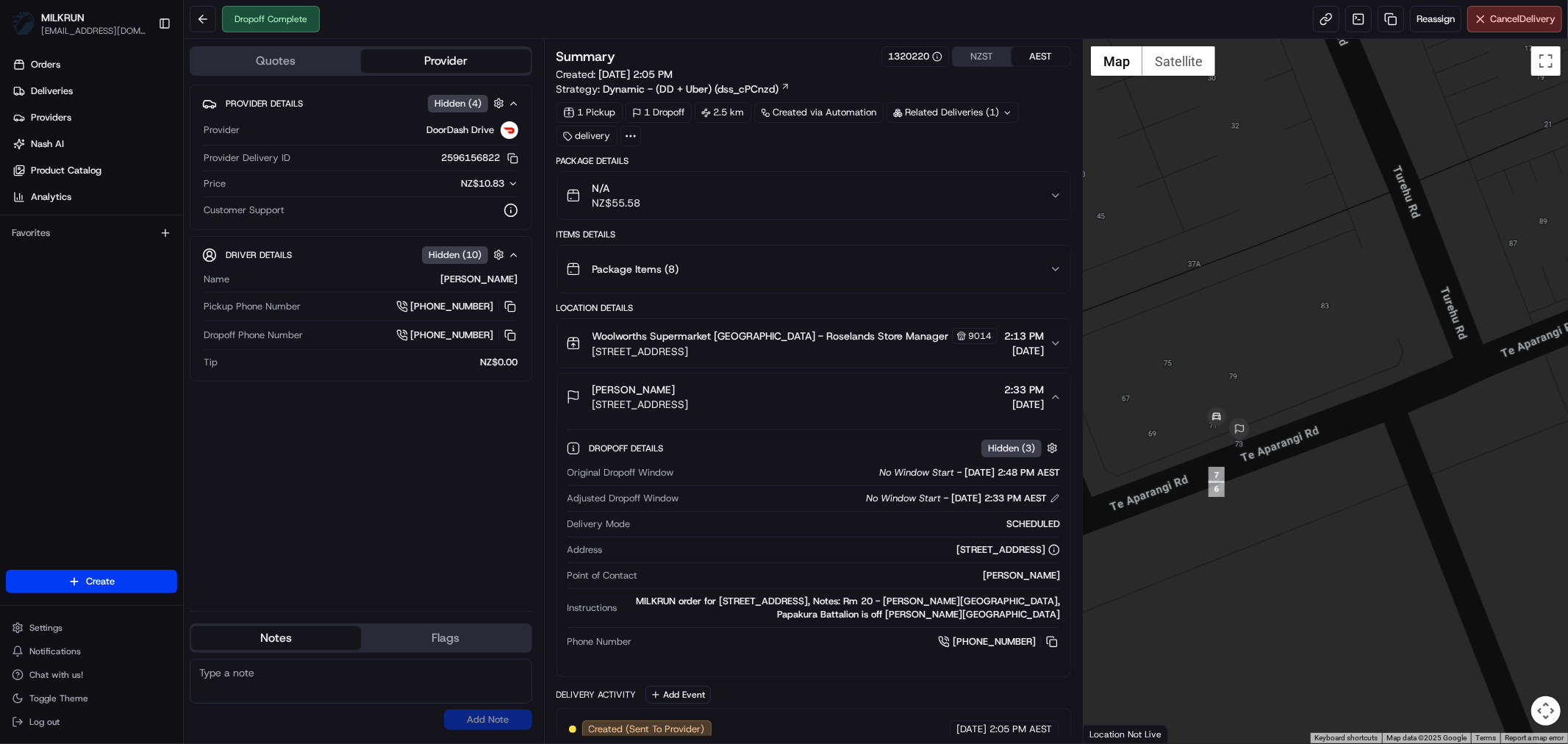
click at [1280, 474] on div at bounding box center [1325, 391] width 484 height 704
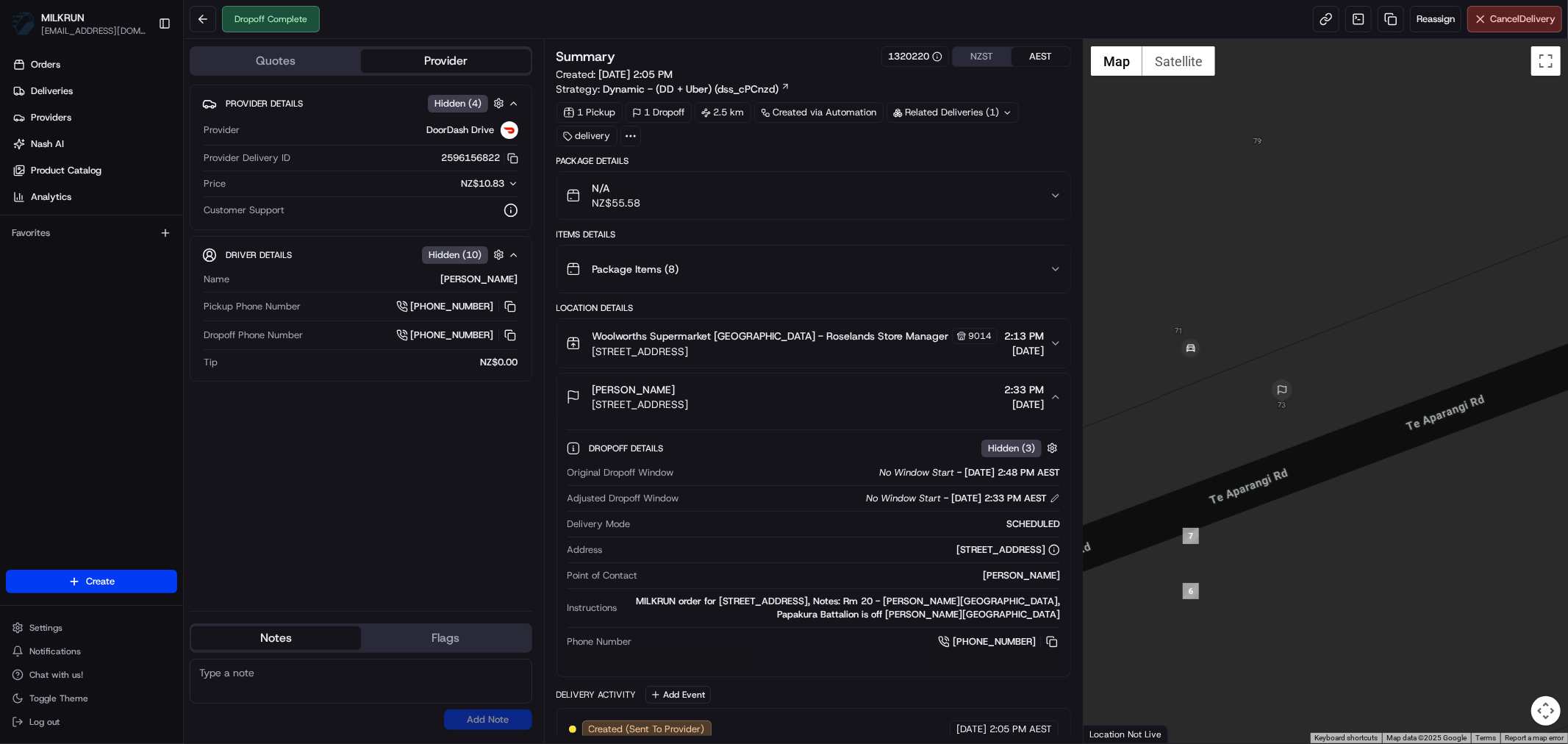
drag, startPoint x: 1254, startPoint y: 467, endPoint x: 1459, endPoint y: 519, distance: 211.5
click at [1459, 519] on div at bounding box center [1325, 391] width 484 height 704
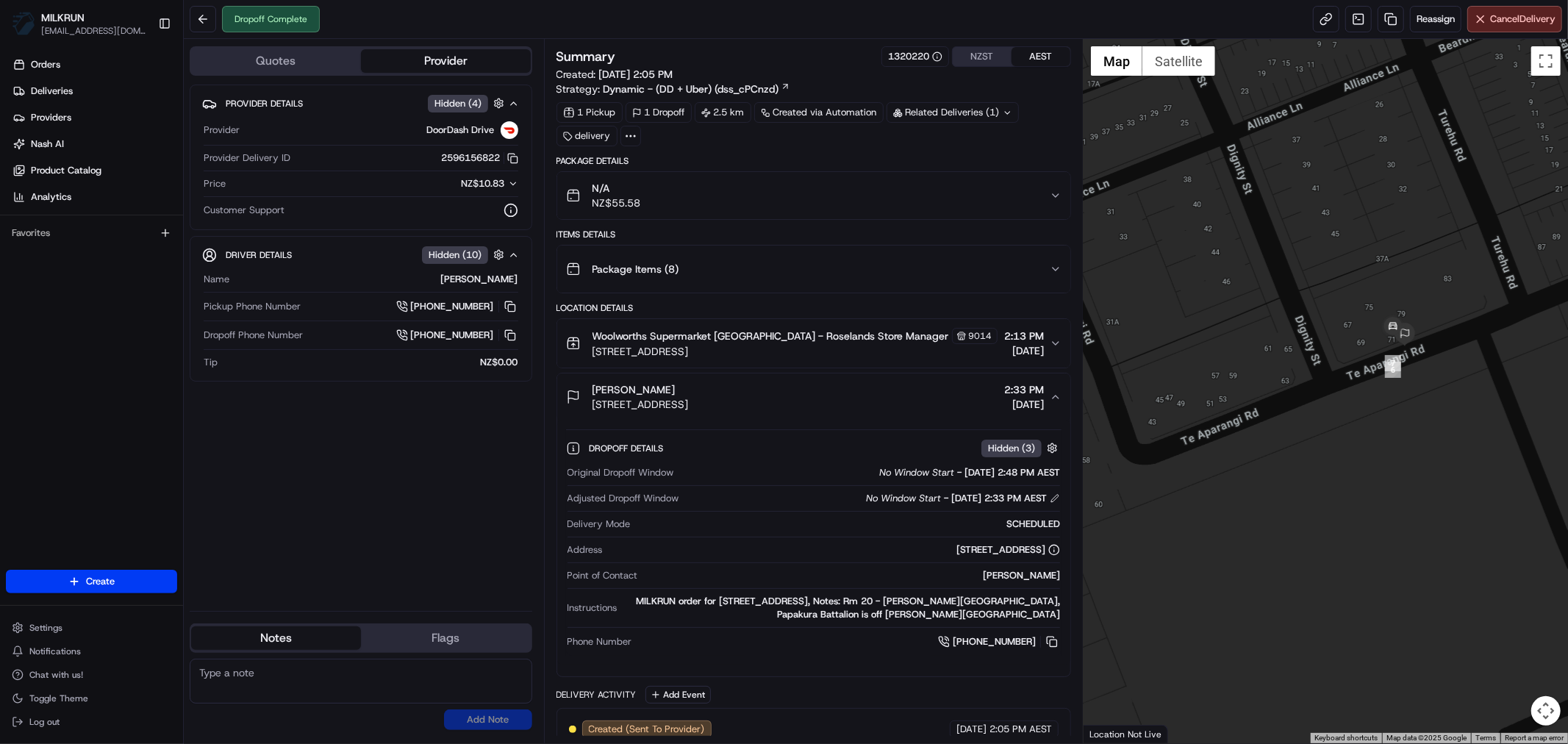
drag, startPoint x: 1428, startPoint y: 227, endPoint x: 1415, endPoint y: 449, distance: 222.4
click at [1415, 449] on div at bounding box center [1325, 391] width 484 height 704
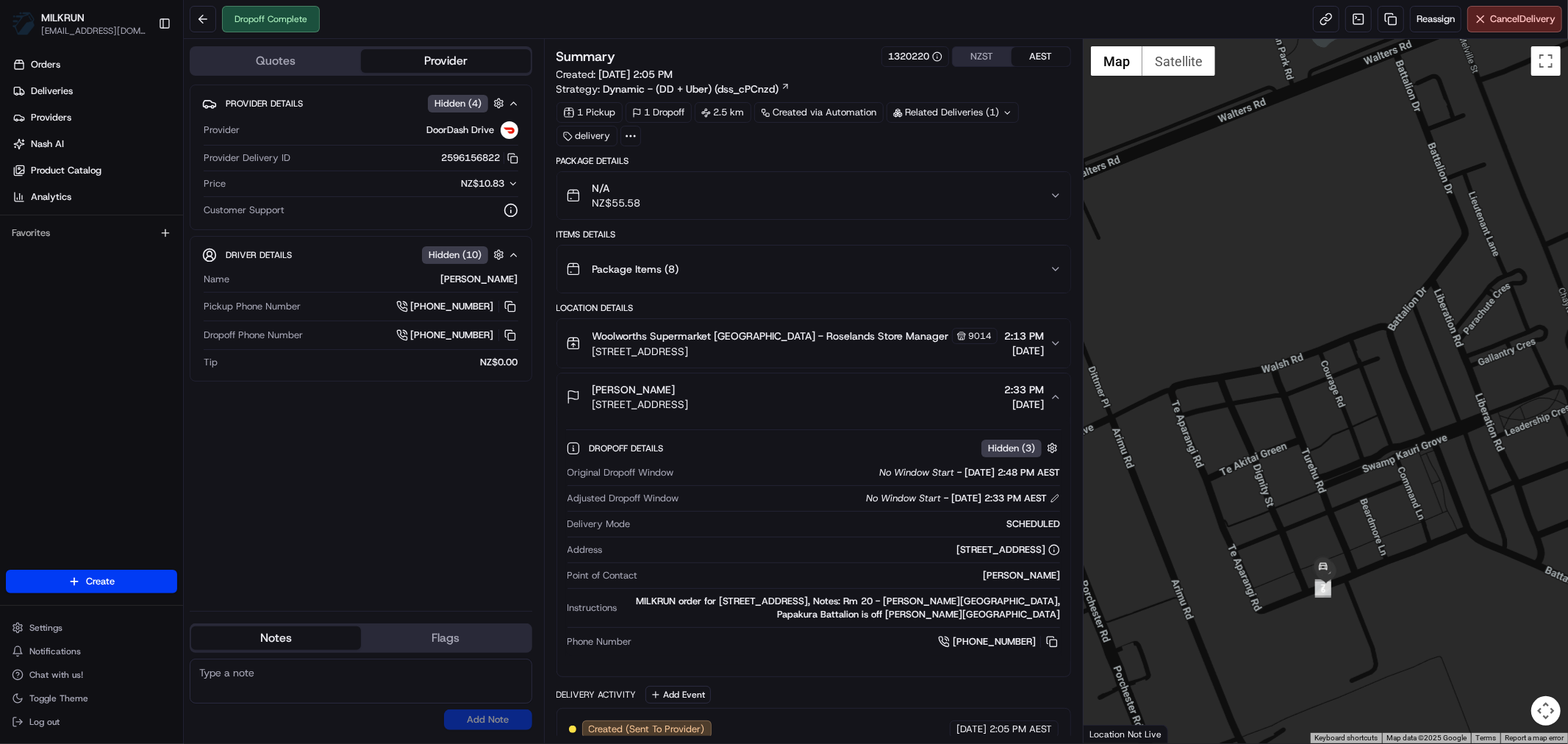
drag, startPoint x: 1443, startPoint y: 302, endPoint x: 1368, endPoint y: 515, distance: 225.8
click at [1368, 515] on div at bounding box center [1325, 391] width 484 height 704
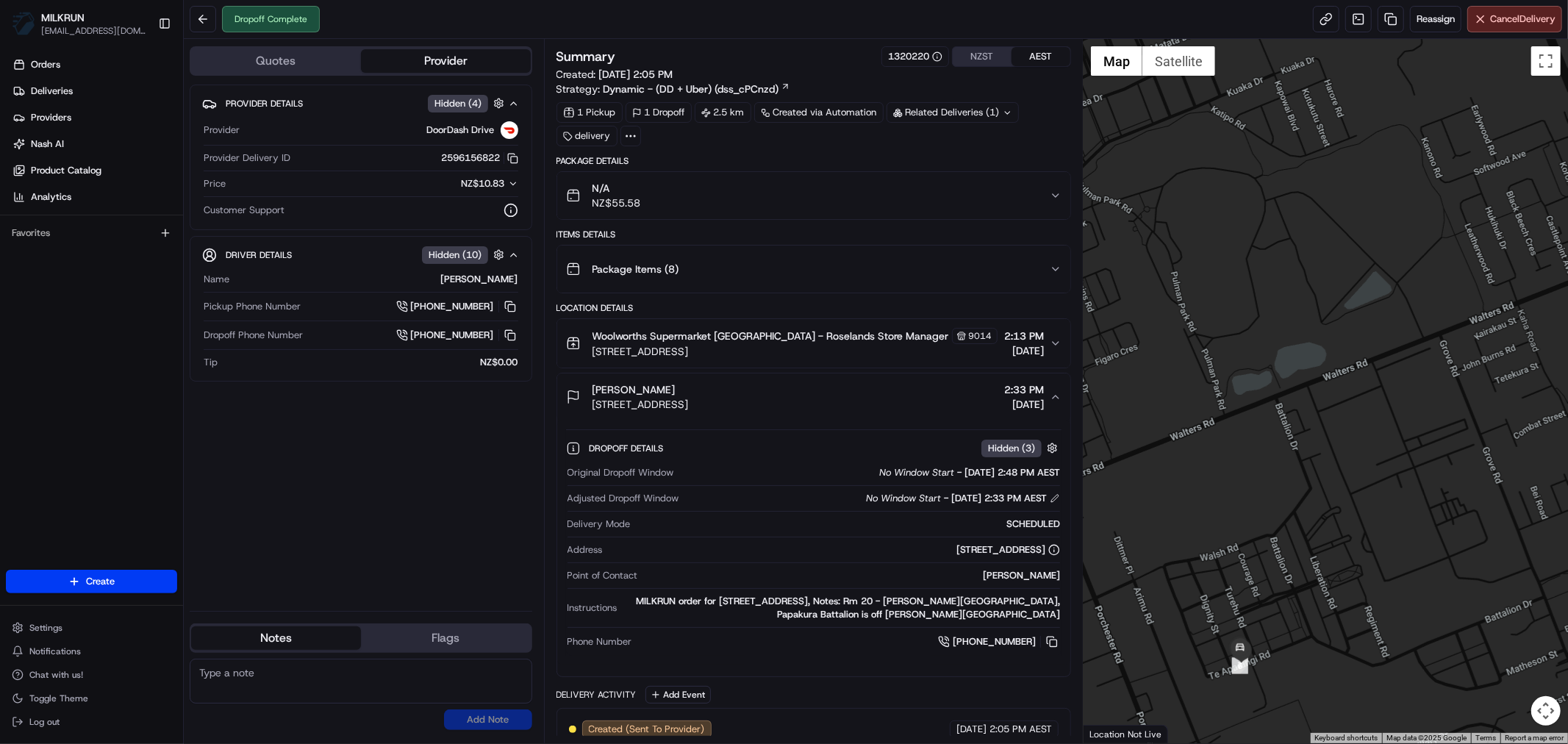
drag, startPoint x: 1469, startPoint y: 294, endPoint x: 1361, endPoint y: 484, distance: 218.5
click at [1361, 484] on div at bounding box center [1325, 391] width 484 height 704
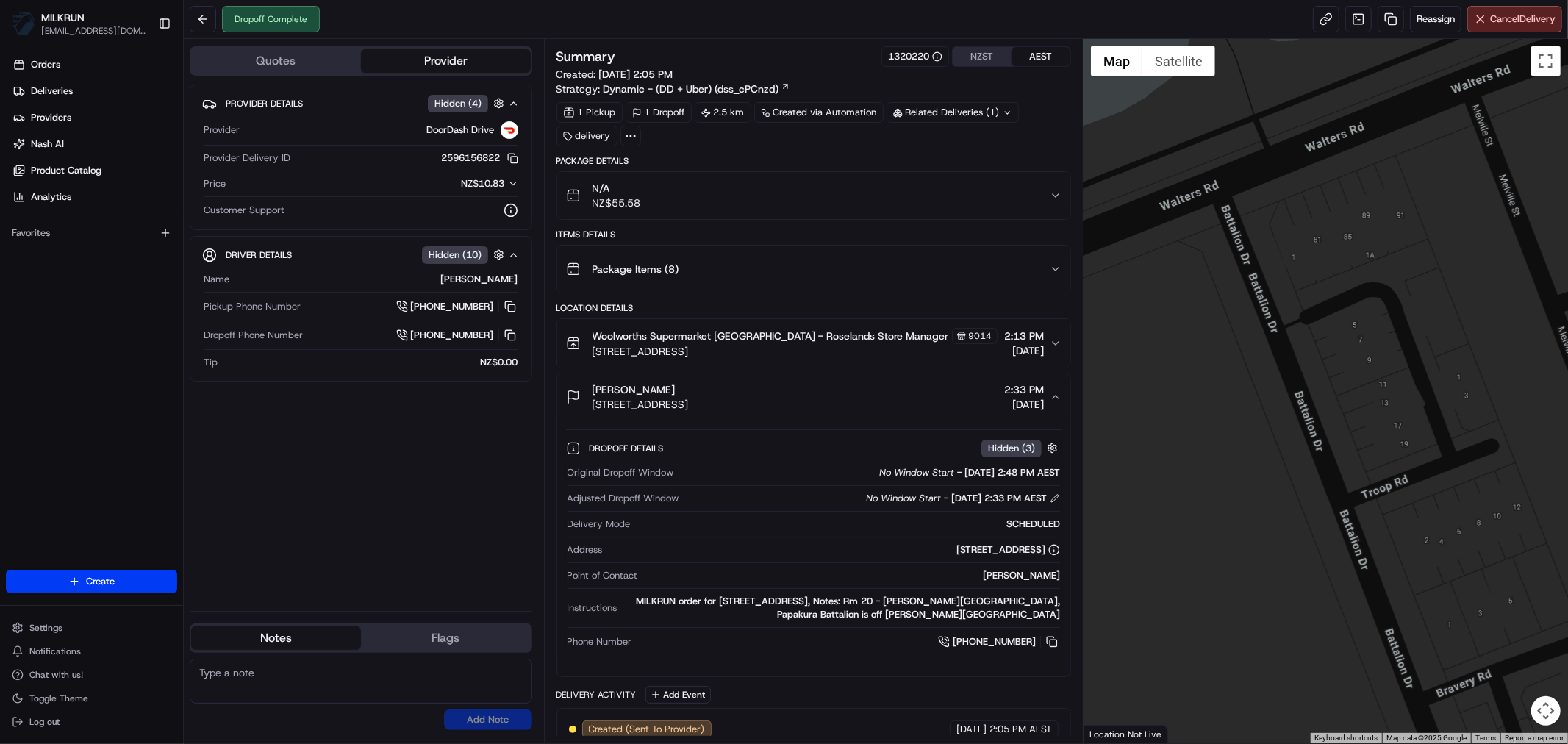
drag, startPoint x: 1309, startPoint y: 343, endPoint x: 1177, endPoint y: 584, distance: 274.8
click at [1177, 584] on div at bounding box center [1325, 391] width 484 height 704
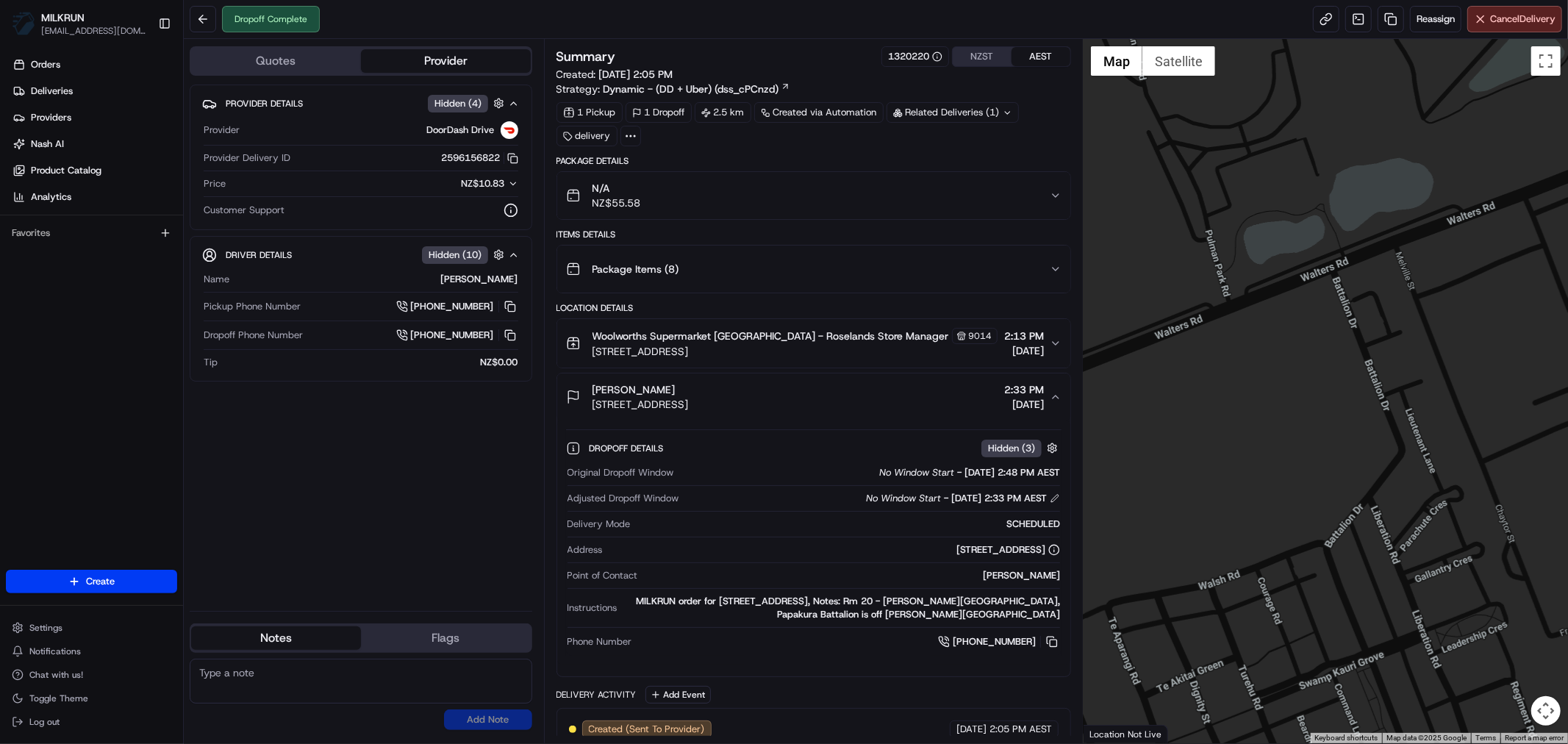
drag, startPoint x: 1176, startPoint y: 448, endPoint x: 1327, endPoint y: 368, distance: 170.9
click at [1327, 368] on div at bounding box center [1325, 391] width 484 height 704
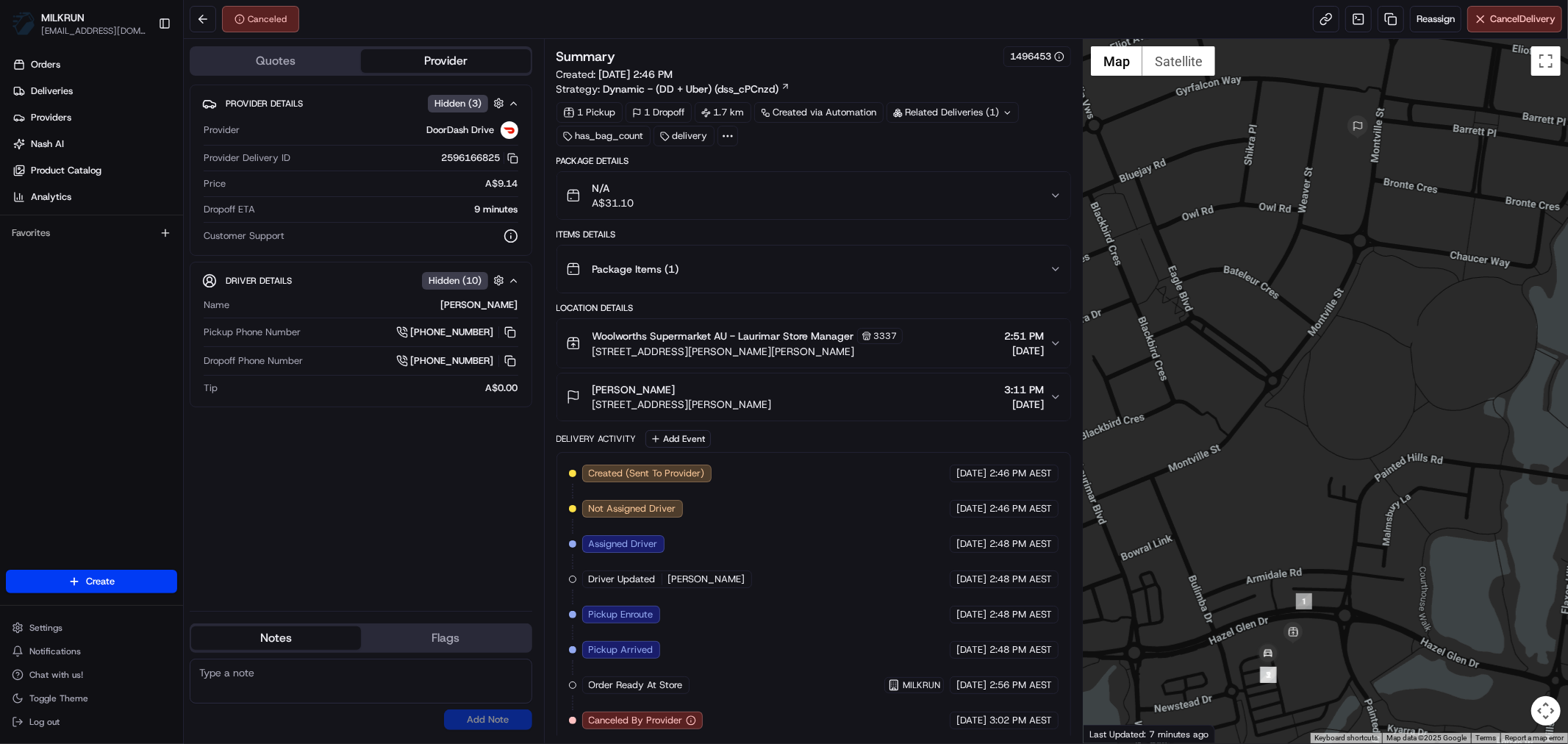
scroll to position [8, 0]
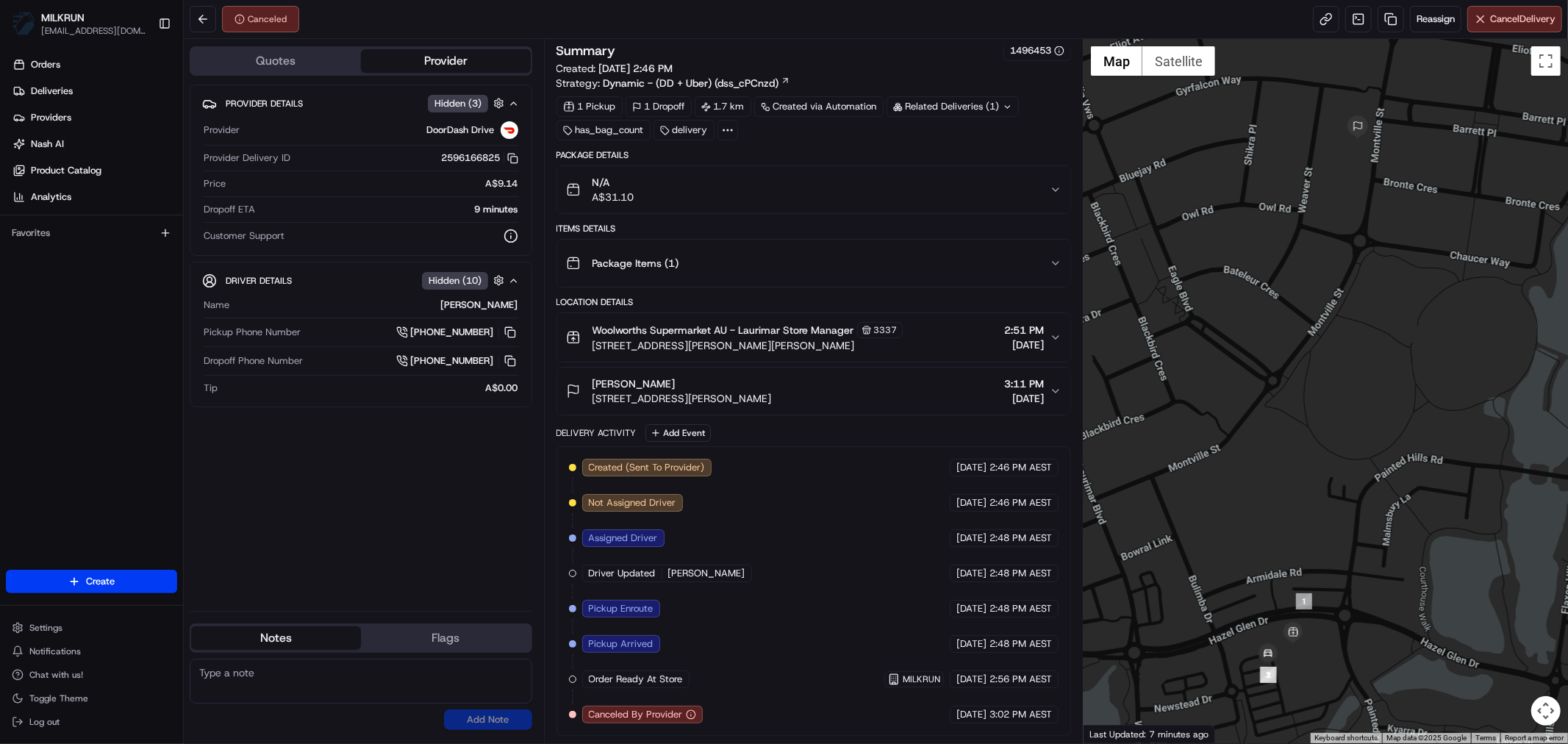
click at [436, 556] on div "Provider Details Hidden ( 3 ) Provider DoorDash Drive Provider Delivery ID 2596…" at bounding box center [361, 342] width 343 height 515
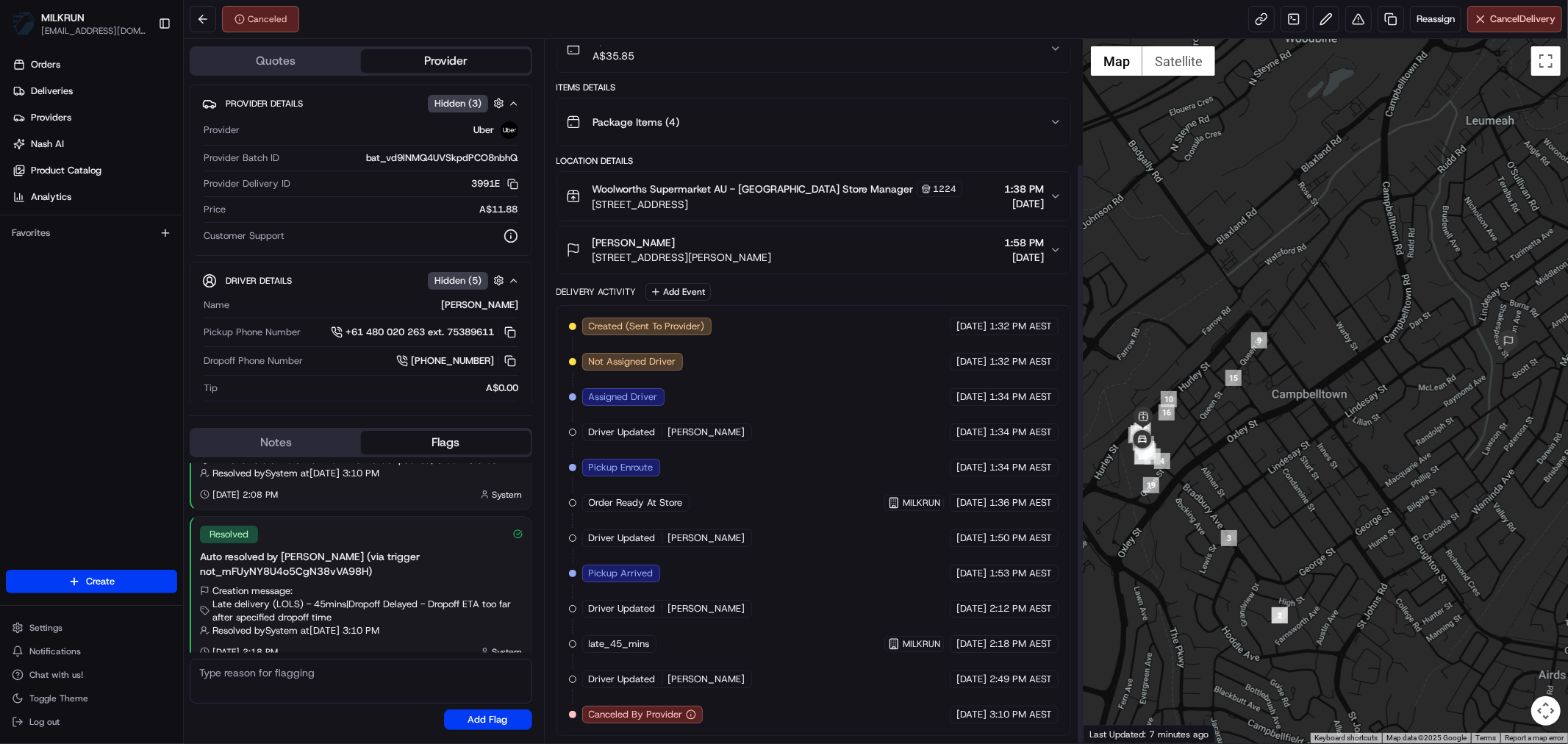
scroll to position [150, 0]
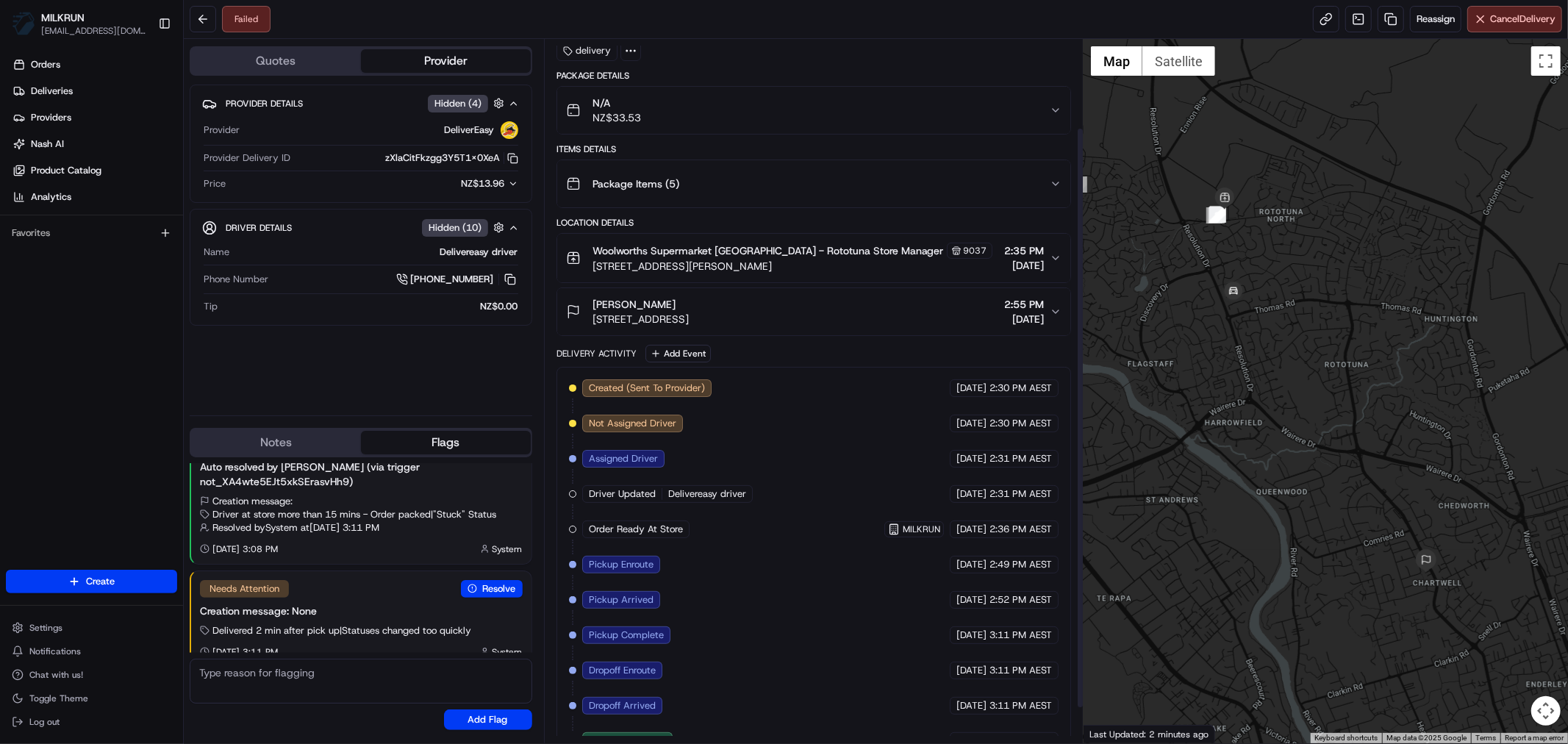
scroll to position [150, 0]
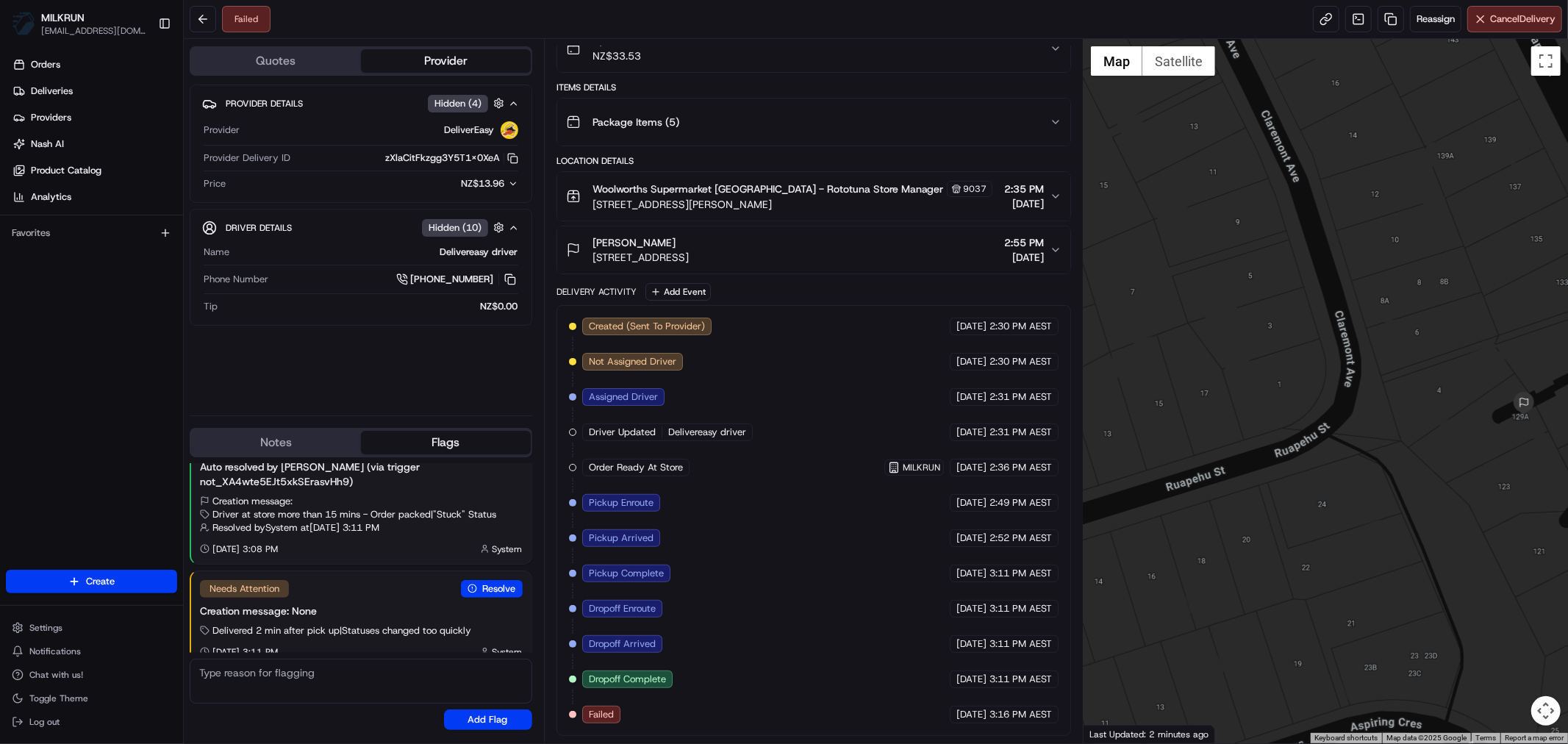
drag, startPoint x: 1494, startPoint y: 537, endPoint x: 1405, endPoint y: 553, distance: 90.4
click at [1405, 553] on div at bounding box center [1325, 391] width 484 height 704
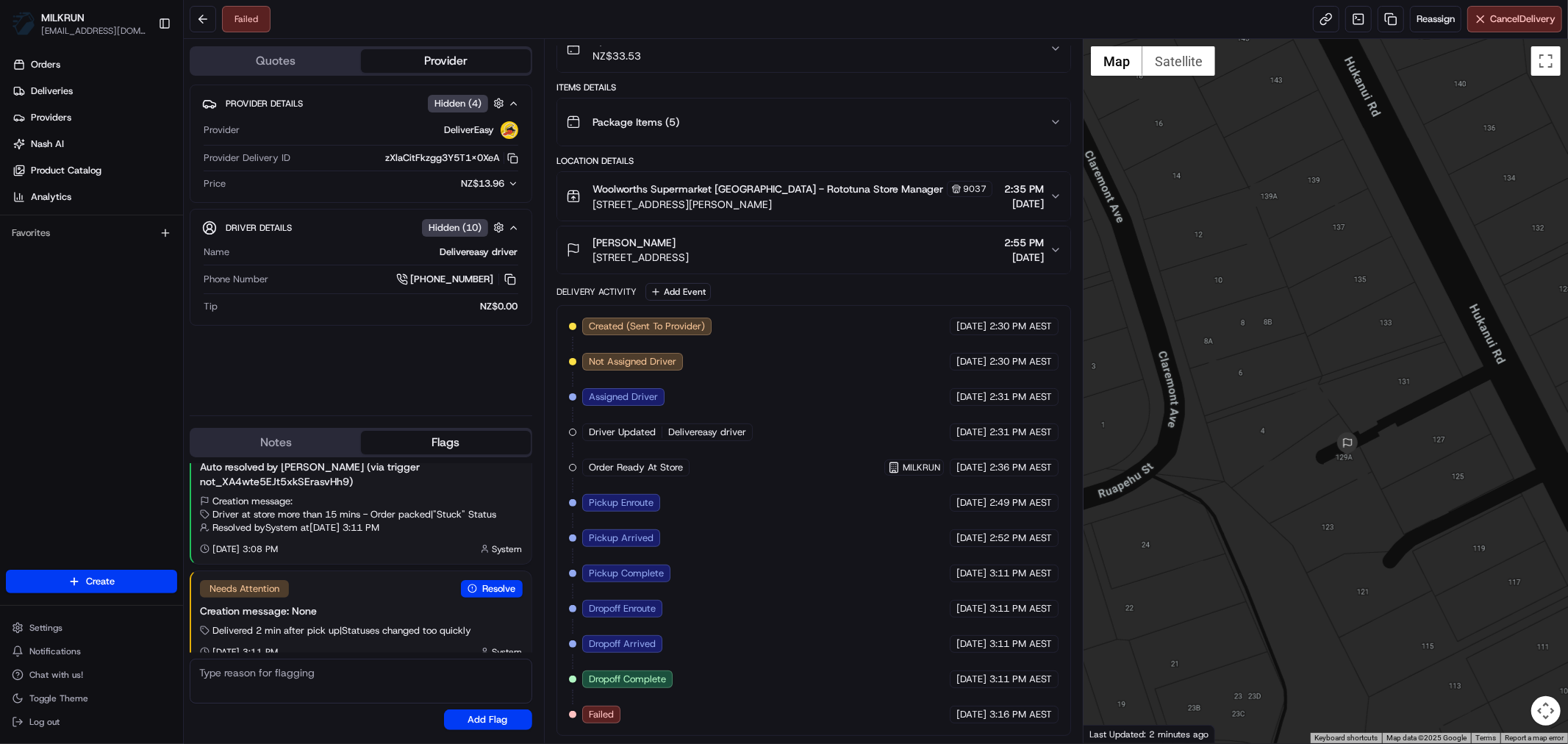
drag, startPoint x: 1449, startPoint y: 494, endPoint x: 1366, endPoint y: 518, distance: 86.4
click at [1368, 518] on div at bounding box center [1325, 391] width 484 height 704
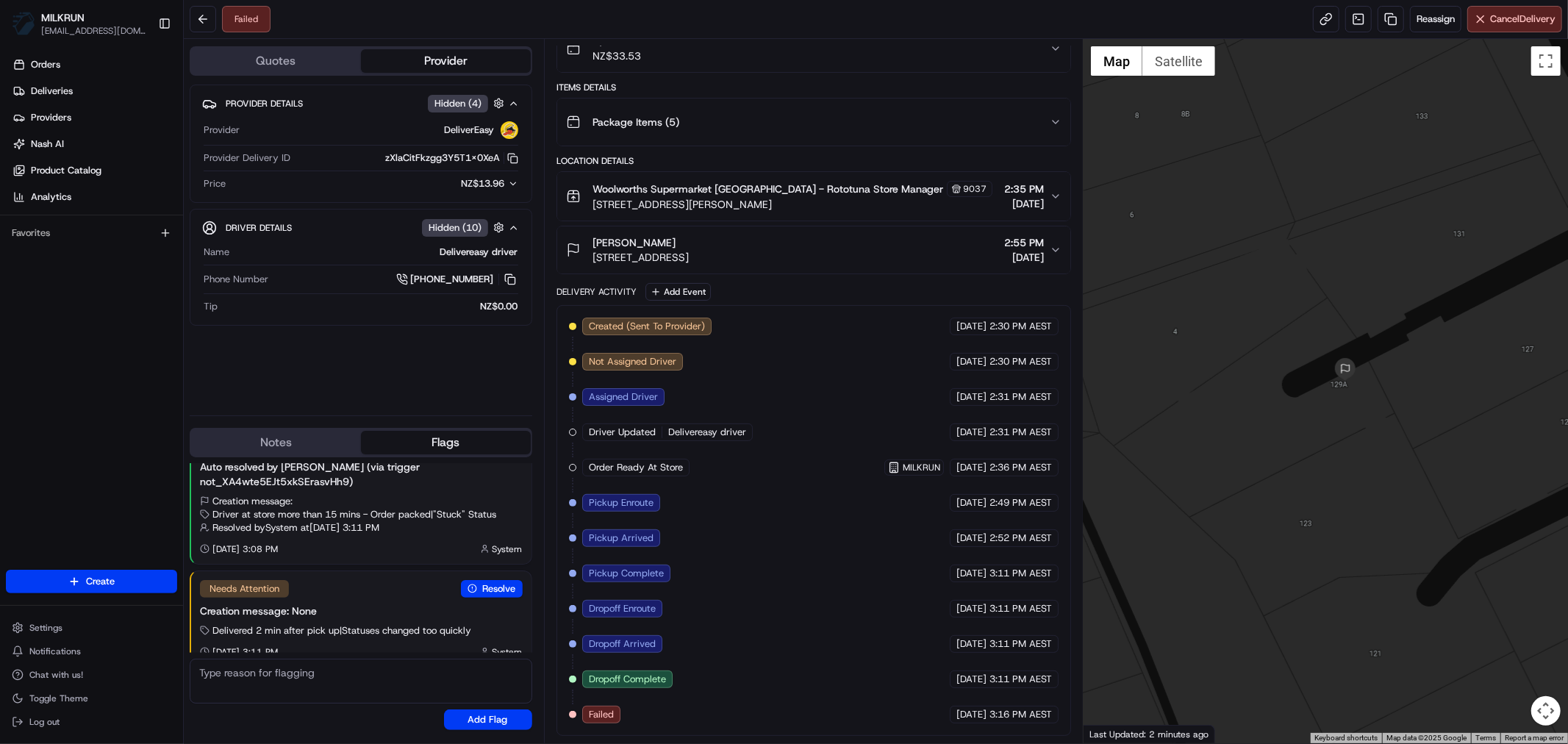
drag, startPoint x: 1459, startPoint y: 526, endPoint x: 1429, endPoint y: 480, distance: 54.9
click at [1429, 480] on div at bounding box center [1325, 391] width 484 height 704
